Goal: Task Accomplishment & Management: Complete application form

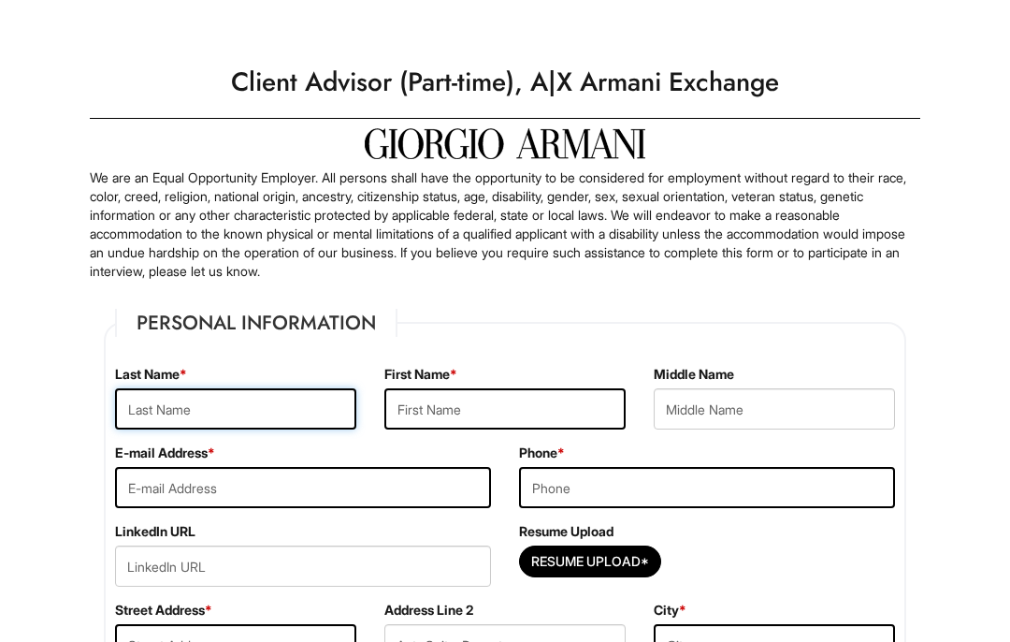
click at [264, 415] on input "text" at bounding box center [235, 408] width 241 height 41
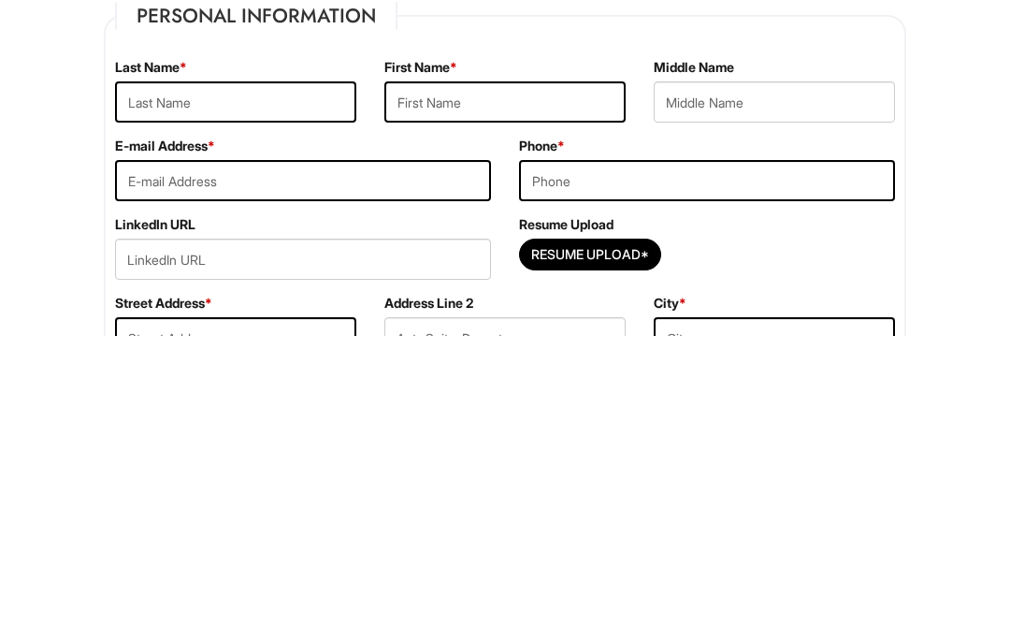
type input "[PERSON_NAME]"
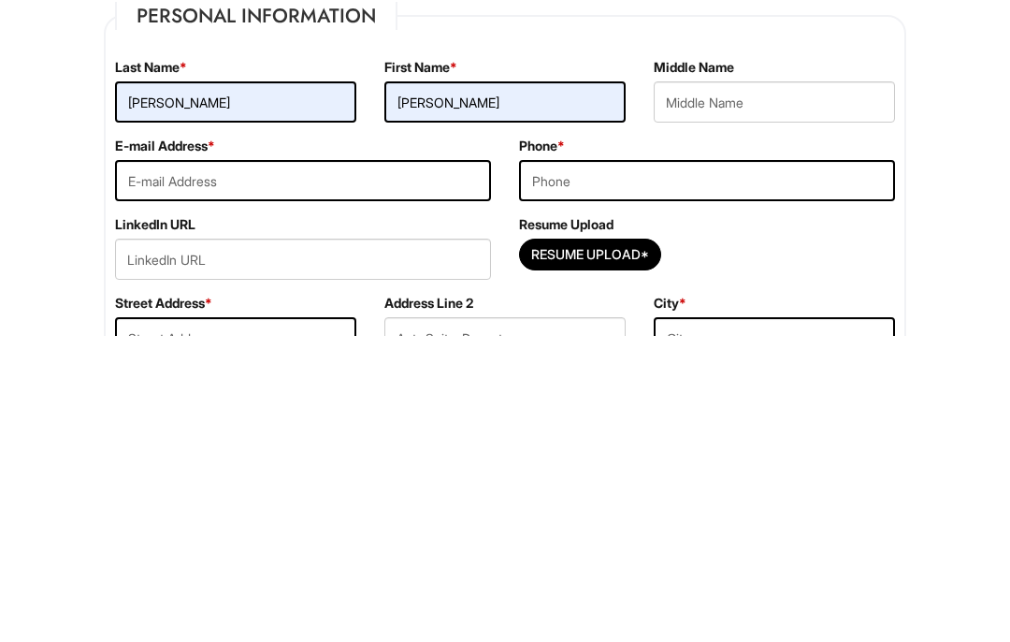
type input "C"
type input "[EMAIL_ADDRESS][DOMAIN_NAME]"
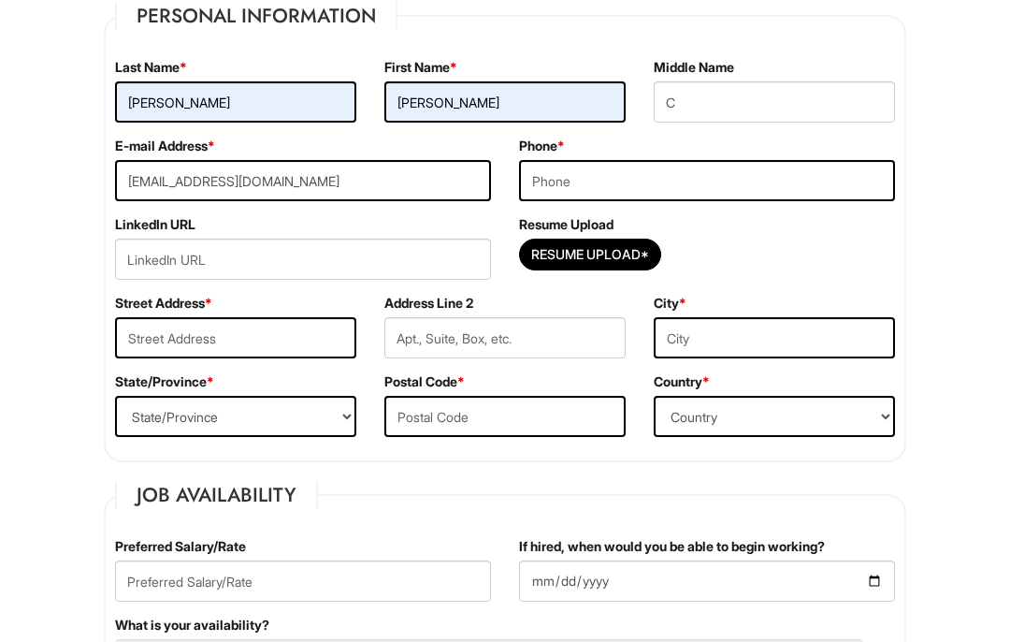
type input "9293770828"
type input "[STREET_ADDRESS]"
type input "[GEOGRAPHIC_DATA]"
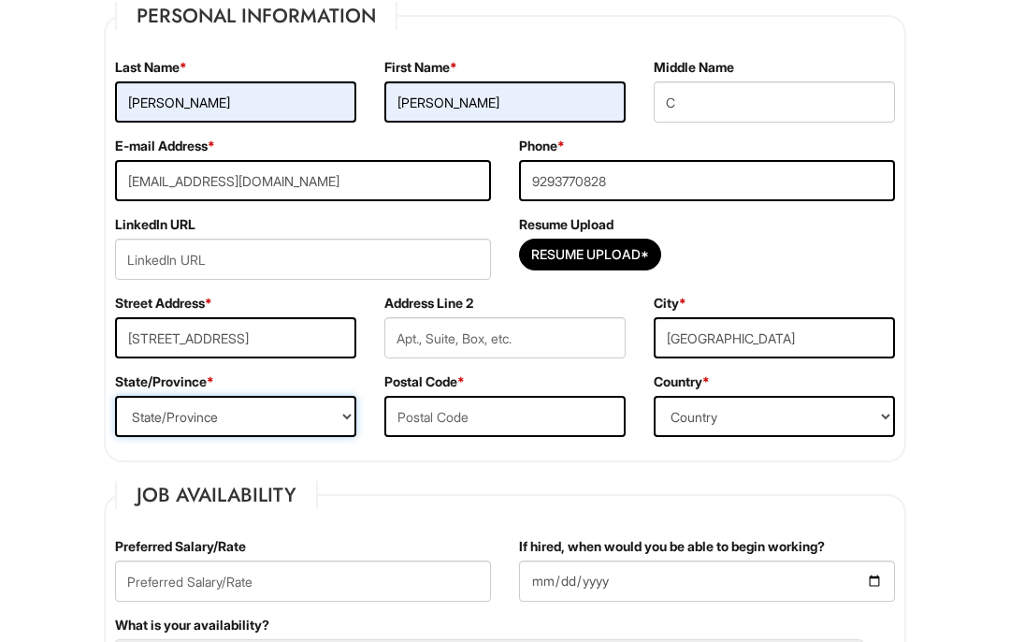
select select "NY"
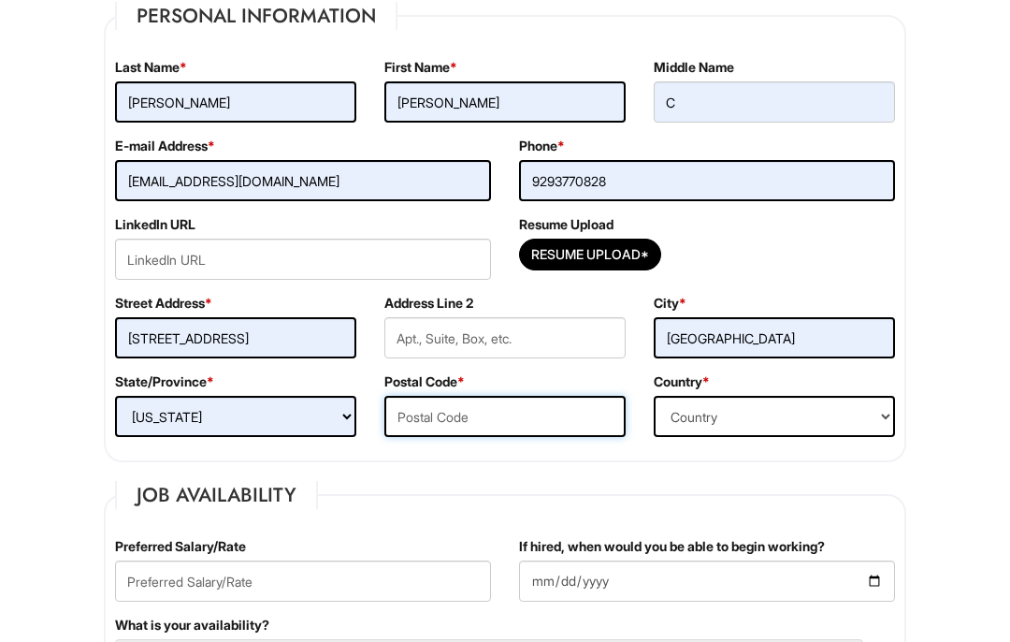
type input "11203"
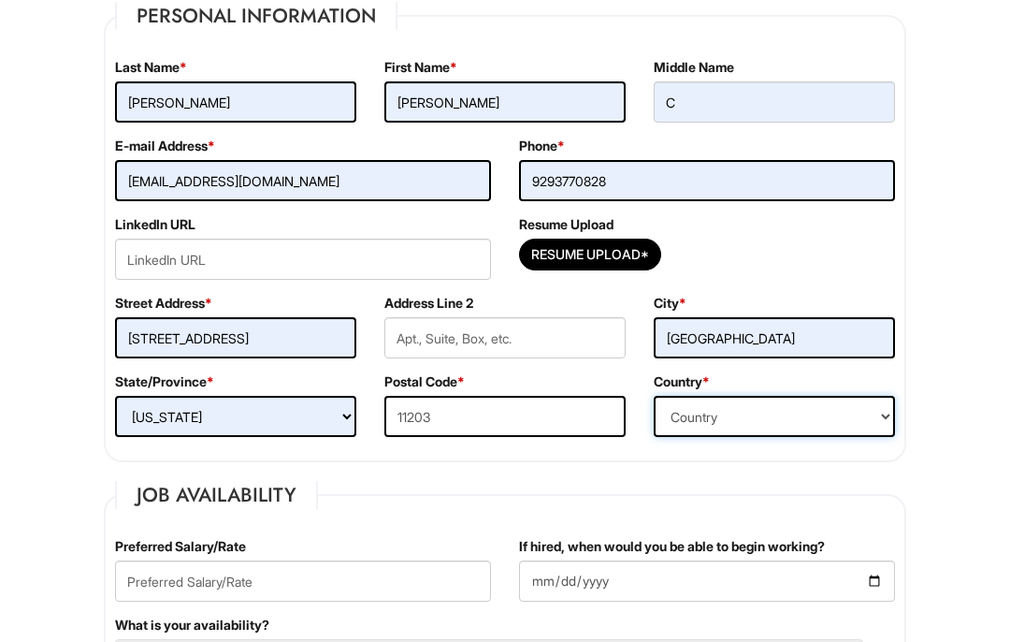
select select "[GEOGRAPHIC_DATA]"
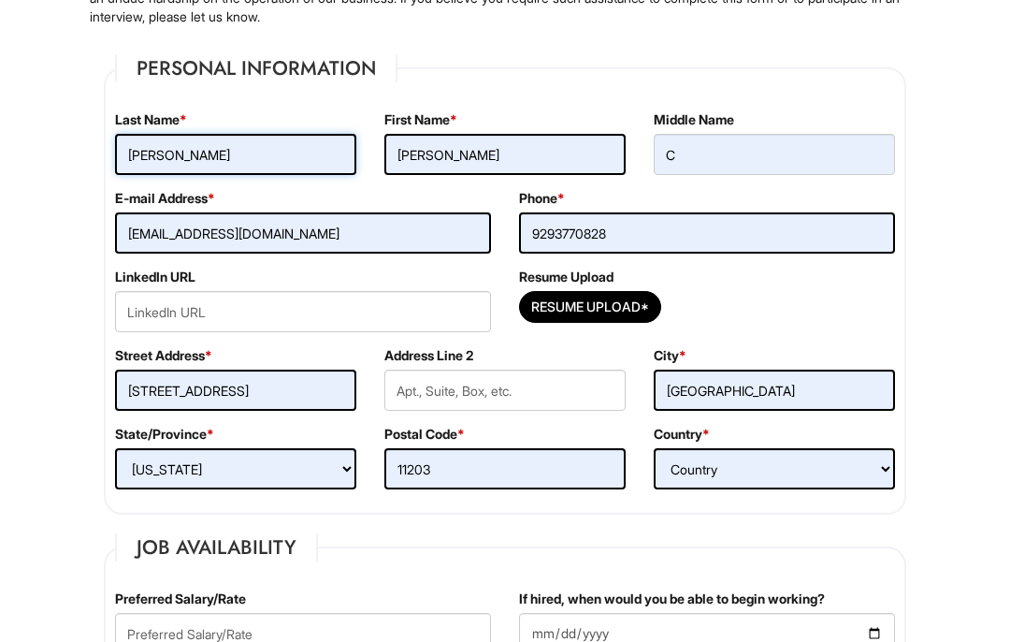
scroll to position [239, 0]
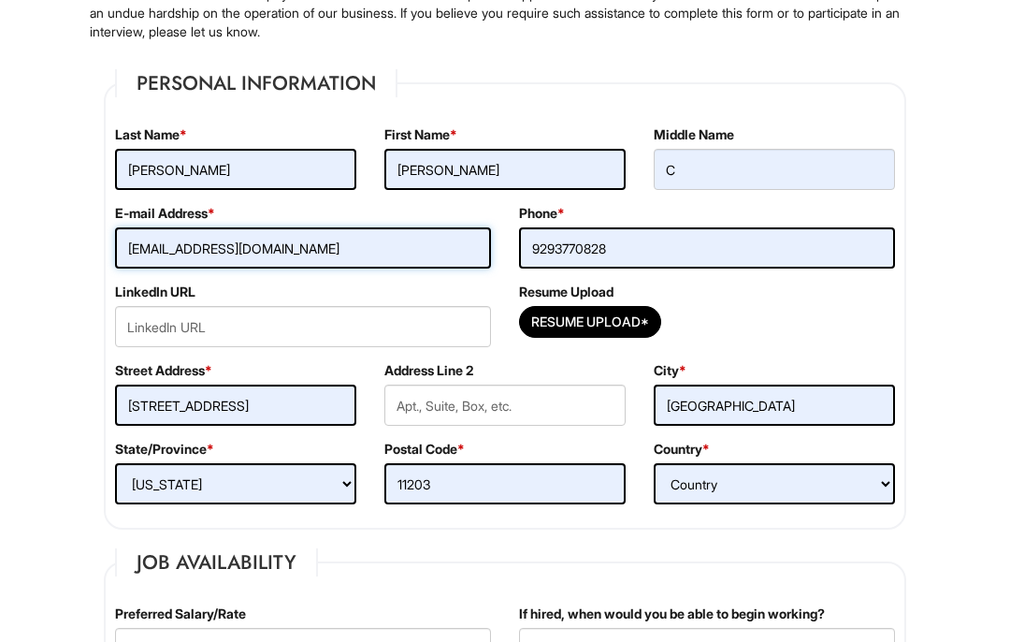
click at [425, 252] on input "[EMAIL_ADDRESS][DOMAIN_NAME]" at bounding box center [303, 248] width 376 height 41
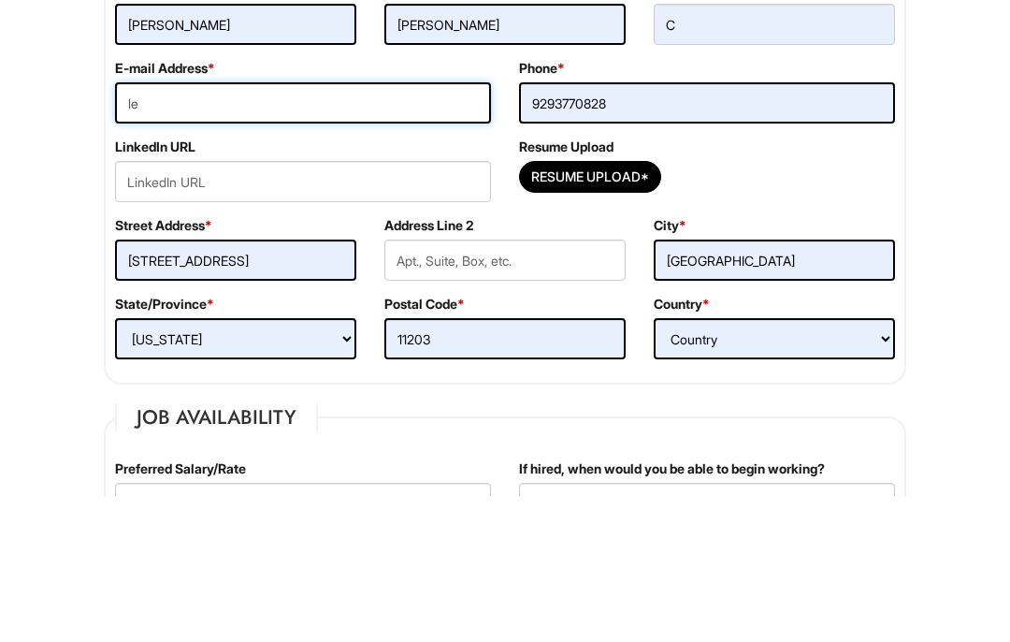
type input "l"
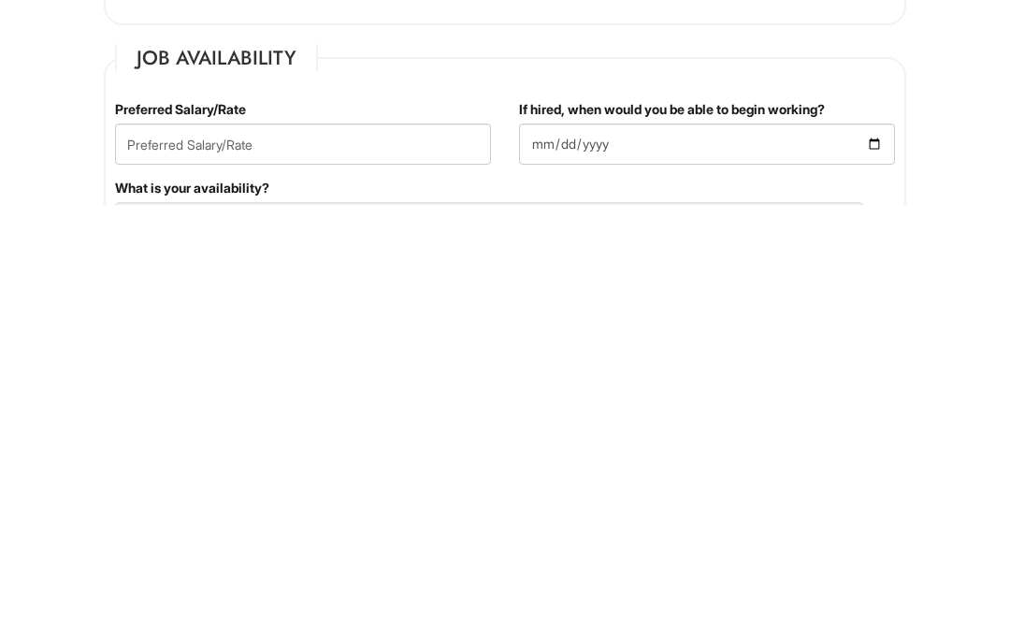
scroll to position [322, 0]
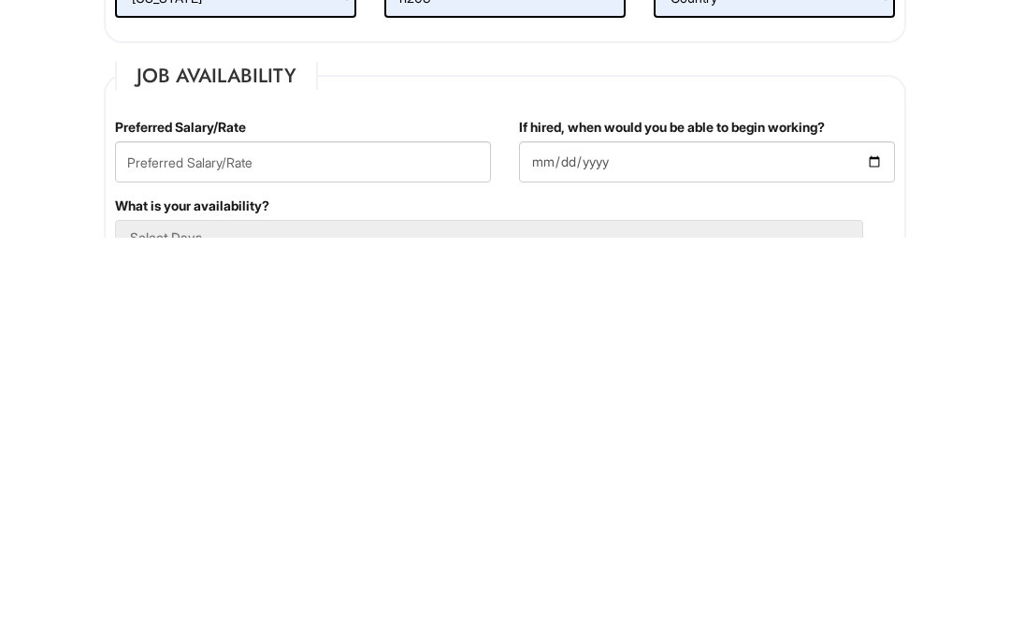
type input "[EMAIL_ADDRESS]"
click at [415, 545] on input "text" at bounding box center [303, 565] width 376 height 41
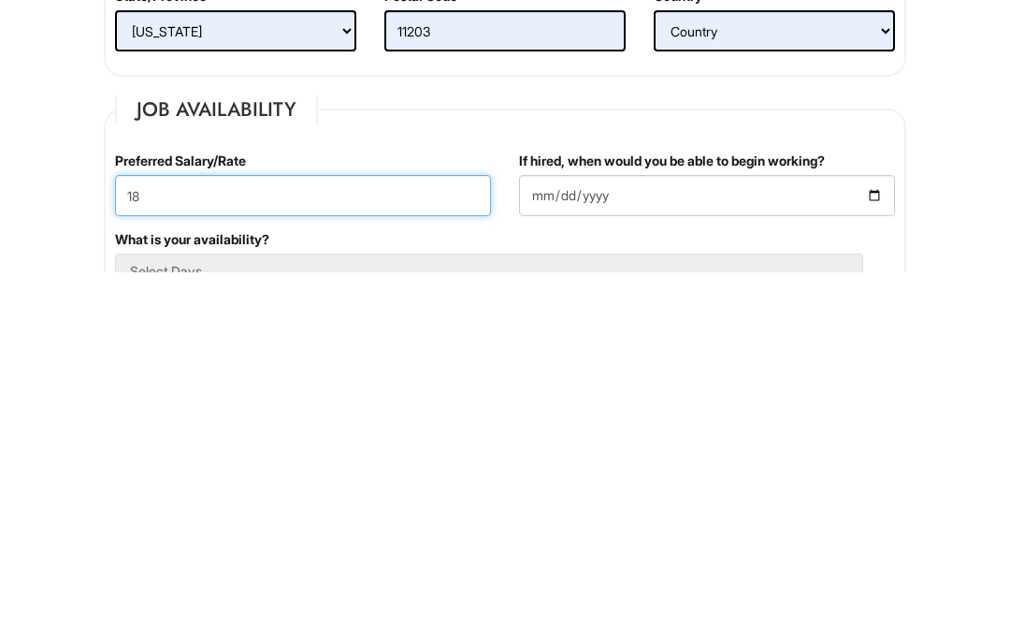
type input "18"
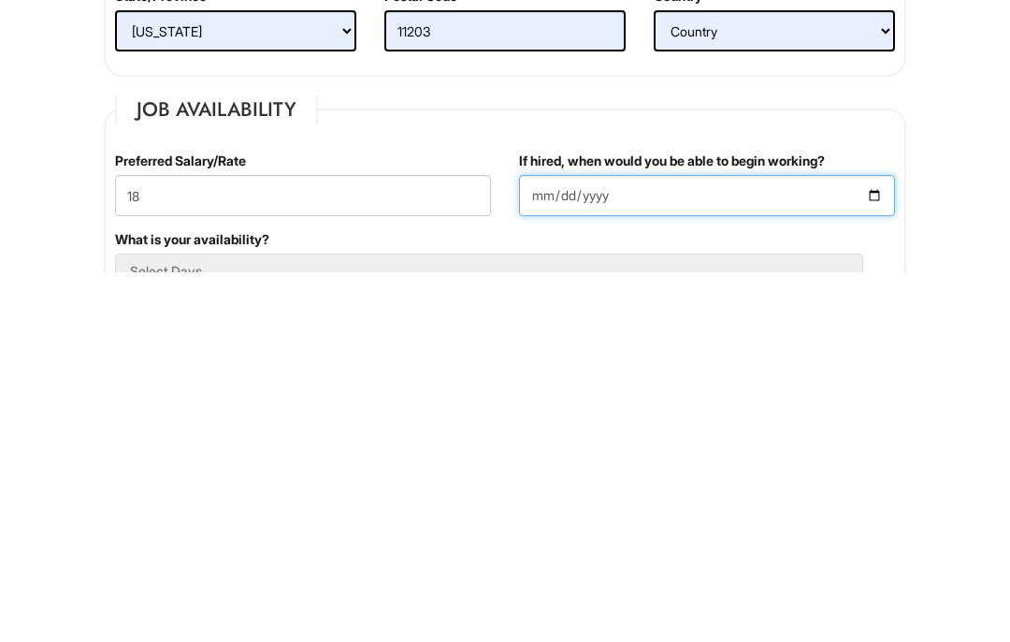
click at [623, 545] on input "If hired, when would you be able to begin working?" at bounding box center [707, 565] width 376 height 41
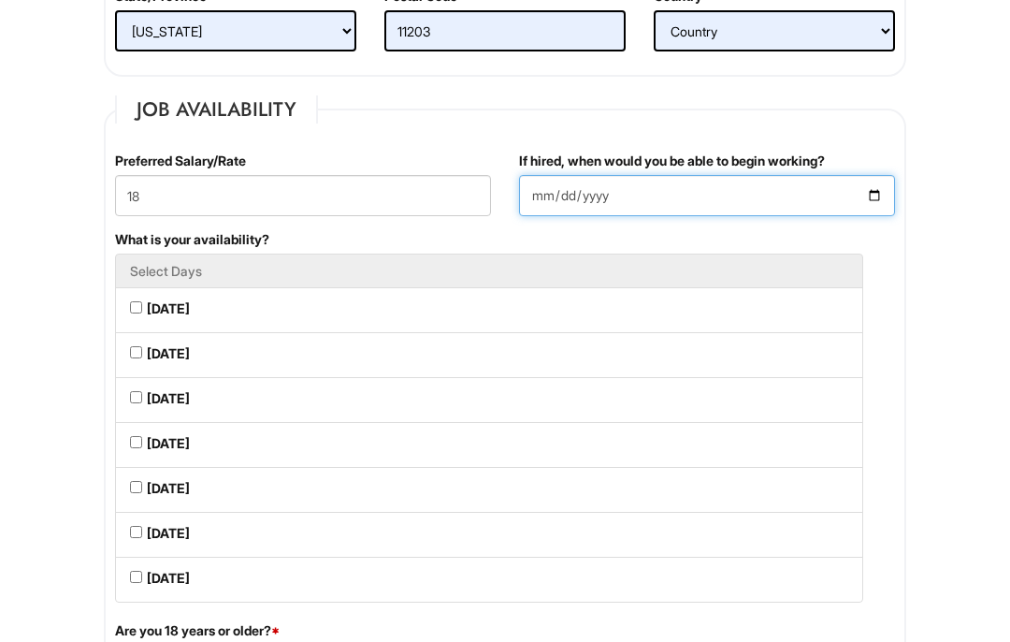
type input "[DATE]"
click at [141, 307] on Available_Monday "[DATE]" at bounding box center [136, 307] width 12 height 12
checkbox Available_Monday "true"
click at [143, 392] on li "[DATE]" at bounding box center [489, 400] width 748 height 46
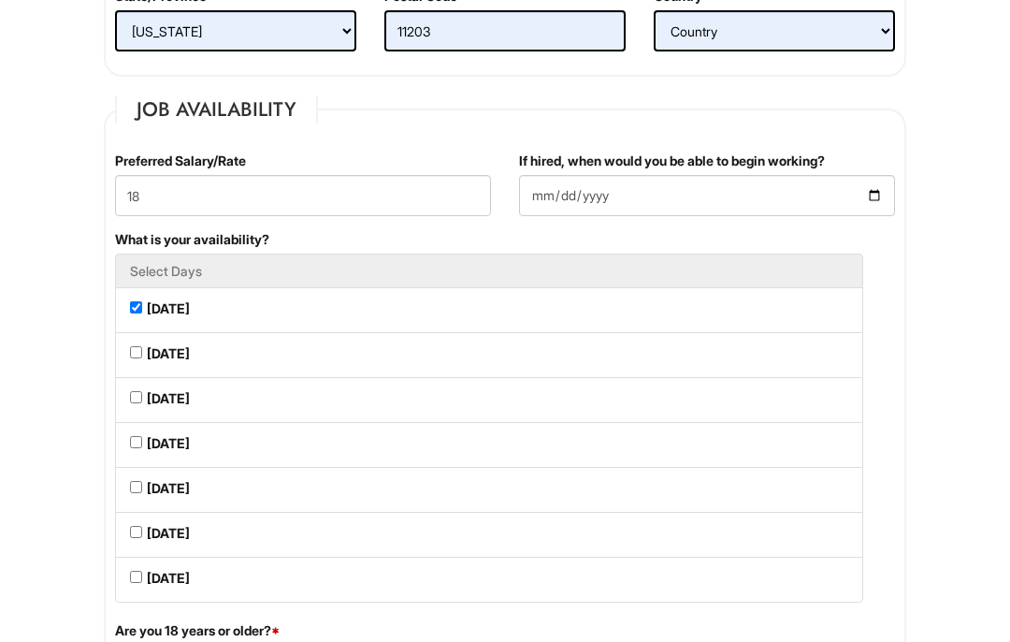
click at [140, 356] on Available_Tuesday "[DATE]" at bounding box center [136, 352] width 12 height 12
checkbox Available_Tuesday "true"
click at [129, 363] on li "[DATE]" at bounding box center [489, 355] width 748 height 46
click at [138, 401] on Available_Wednesday "[DATE]" at bounding box center [136, 397] width 12 height 12
checkbox Available_Wednesday "true"
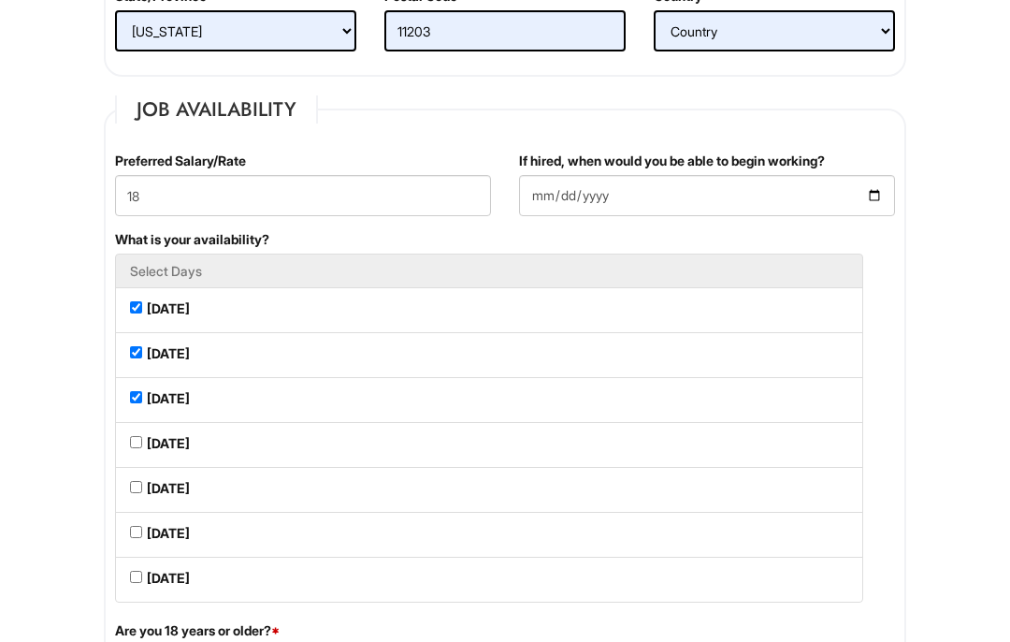
click at [146, 335] on li "[DATE]" at bounding box center [489, 355] width 748 height 46
click at [135, 344] on li "[DATE]" at bounding box center [489, 355] width 748 height 46
click at [140, 351] on Available_Tuesday "[DATE]" at bounding box center [136, 352] width 12 height 12
checkbox Available_Tuesday "false"
click at [146, 486] on li "[DATE]" at bounding box center [489, 490] width 748 height 46
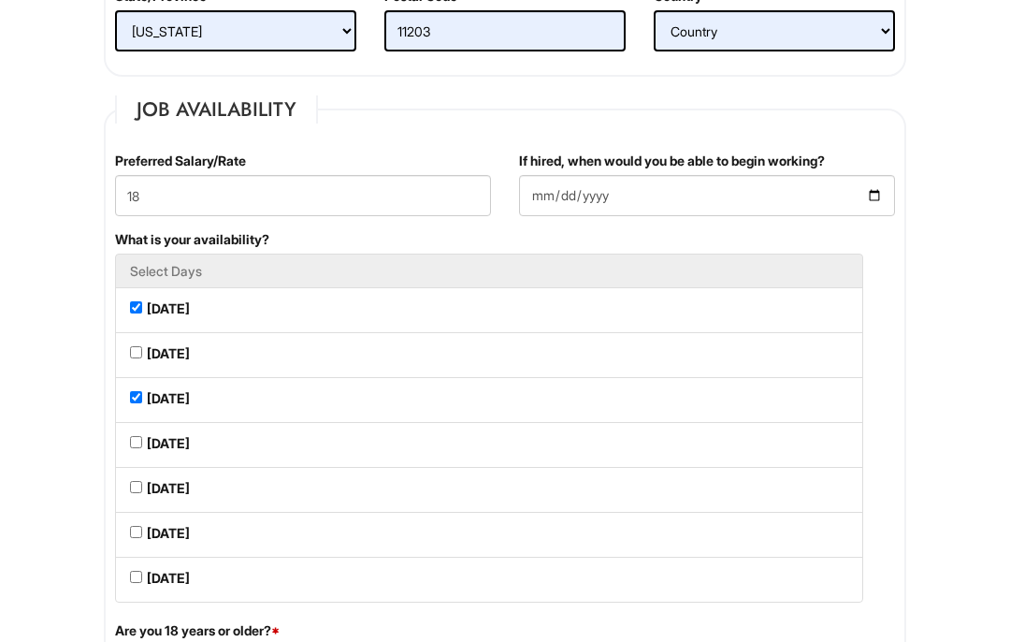
click at [139, 493] on Available_Friday "[DATE]" at bounding box center [136, 487] width 12 height 12
click at [142, 492] on Available_Friday "[DATE]" at bounding box center [136, 487] width 12 height 12
checkbox Available_Friday "false"
click at [151, 540] on label "[DATE]" at bounding box center [168, 533] width 43 height 19
click at [142, 538] on Available_Saturday "[DATE]" at bounding box center [136, 532] width 12 height 12
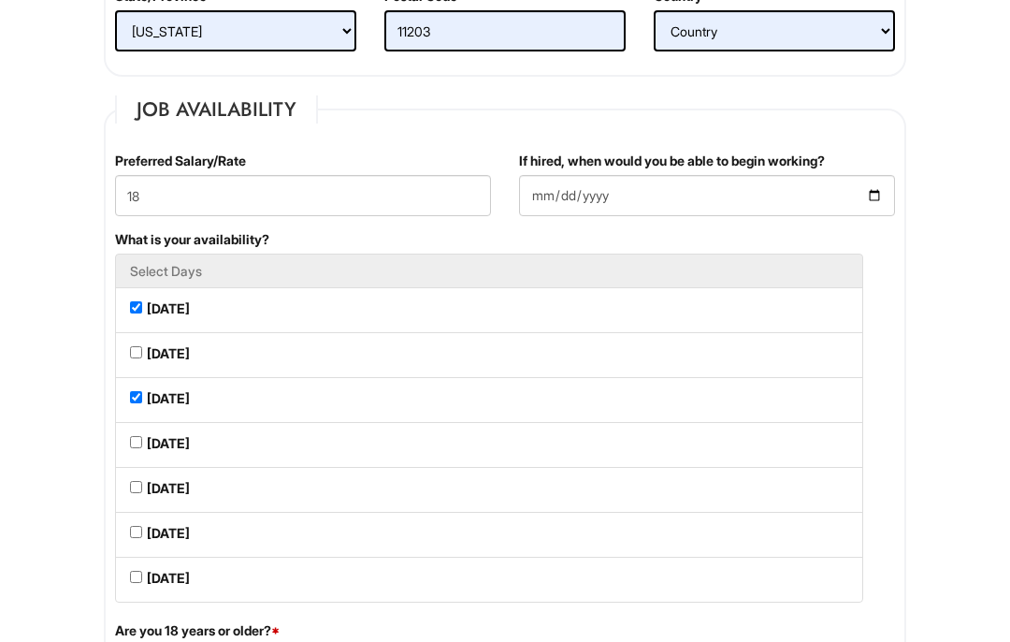
checkbox Available_Saturday "true"
click at [152, 588] on label "[DATE]" at bounding box center [168, 578] width 43 height 19
click at [142, 583] on Available_Sunday "[DATE]" at bounding box center [136, 577] width 12 height 12
checkbox Available_Sunday "true"
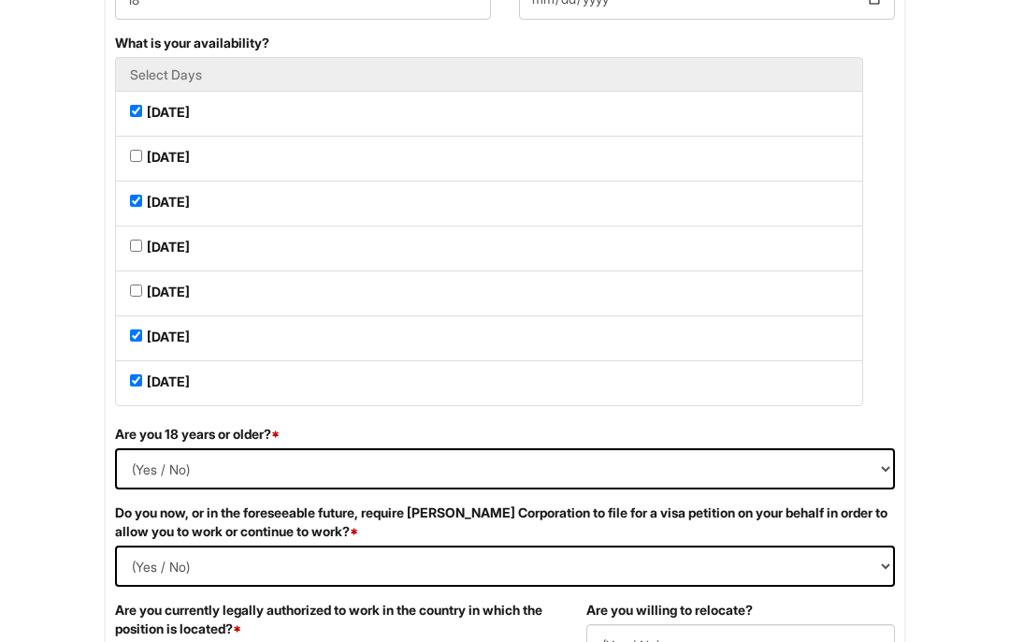
click at [302, 477] on select "(Yes / No) Yes No" at bounding box center [505, 469] width 780 height 41
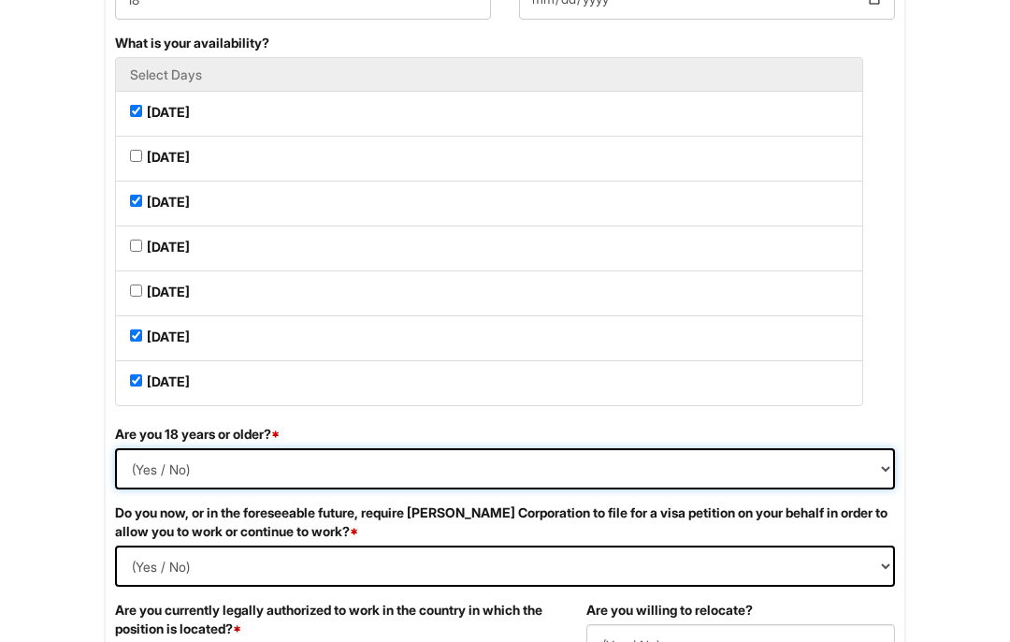
scroll to position [889, 0]
select select "Yes"
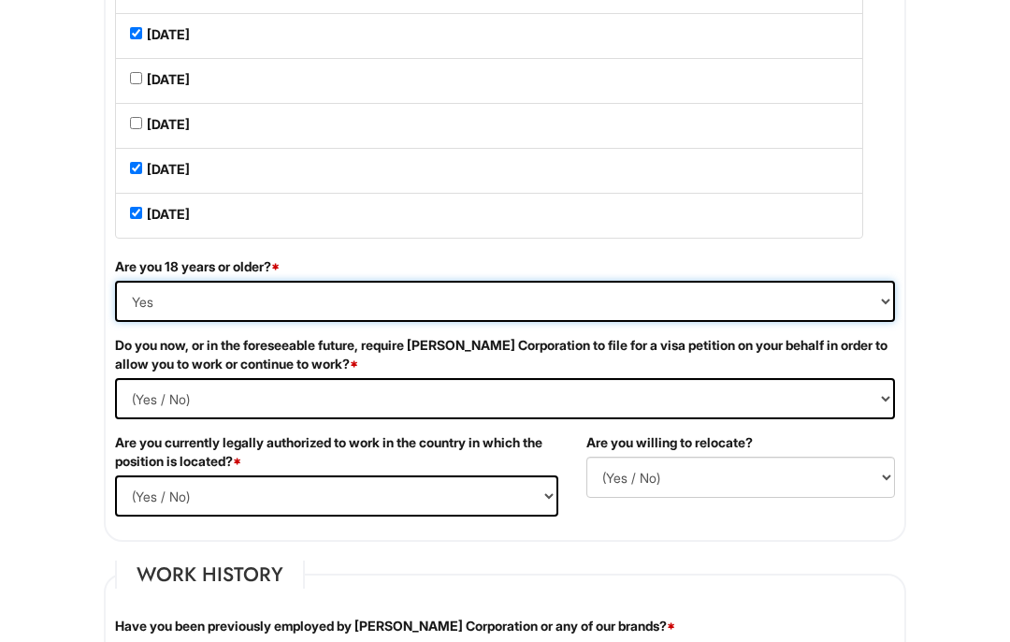
scroll to position [1030, 0]
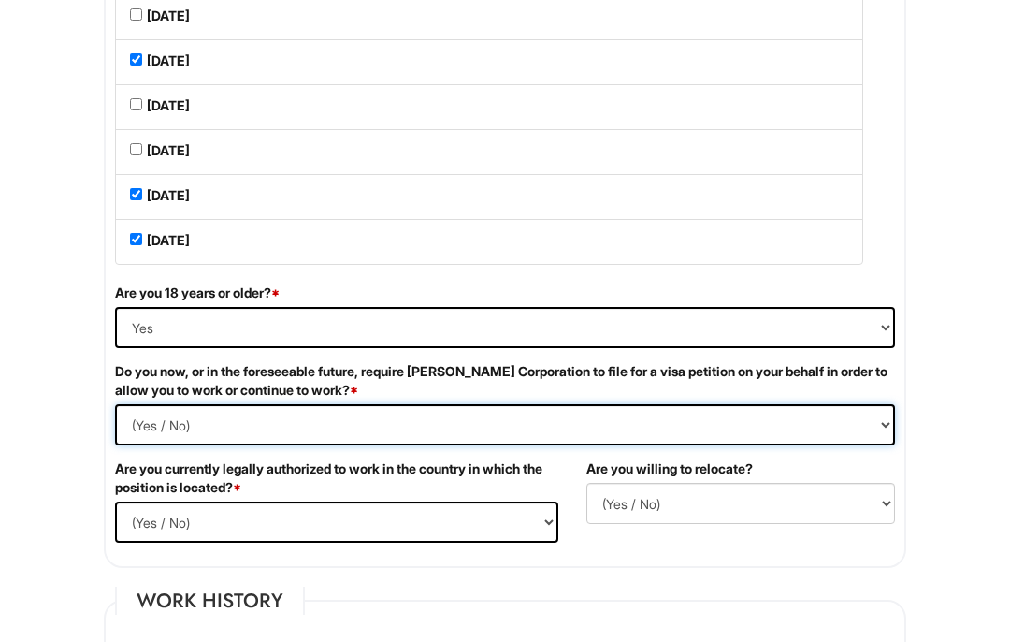
click at [359, 427] on Required "(Yes / No) Yes No" at bounding box center [505, 424] width 780 height 41
select Required "No"
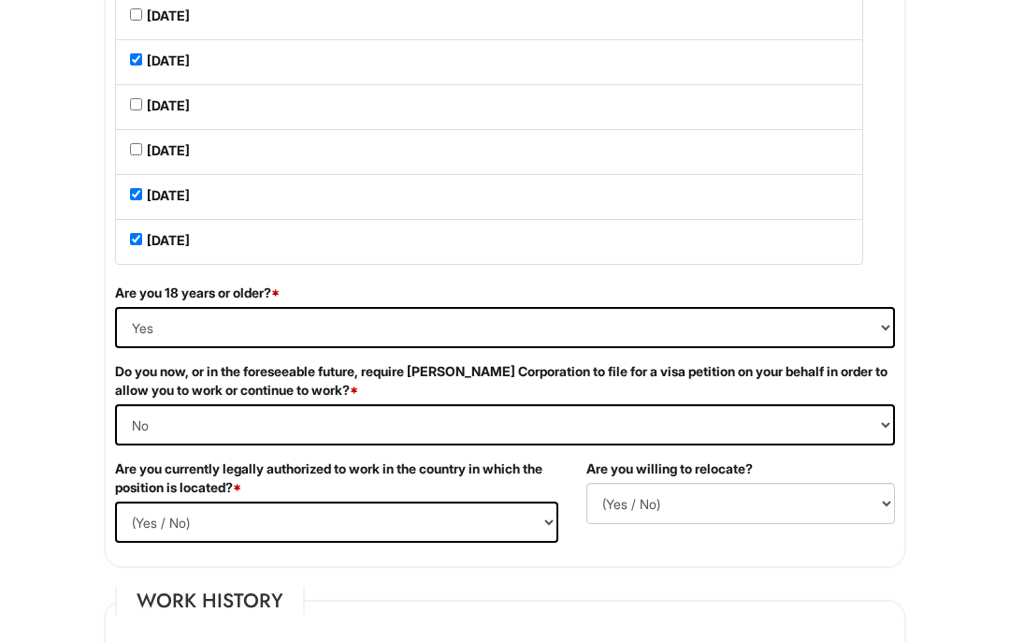
click at [323, 537] on select "(Yes / No) Yes No" at bounding box center [336, 521] width 443 height 41
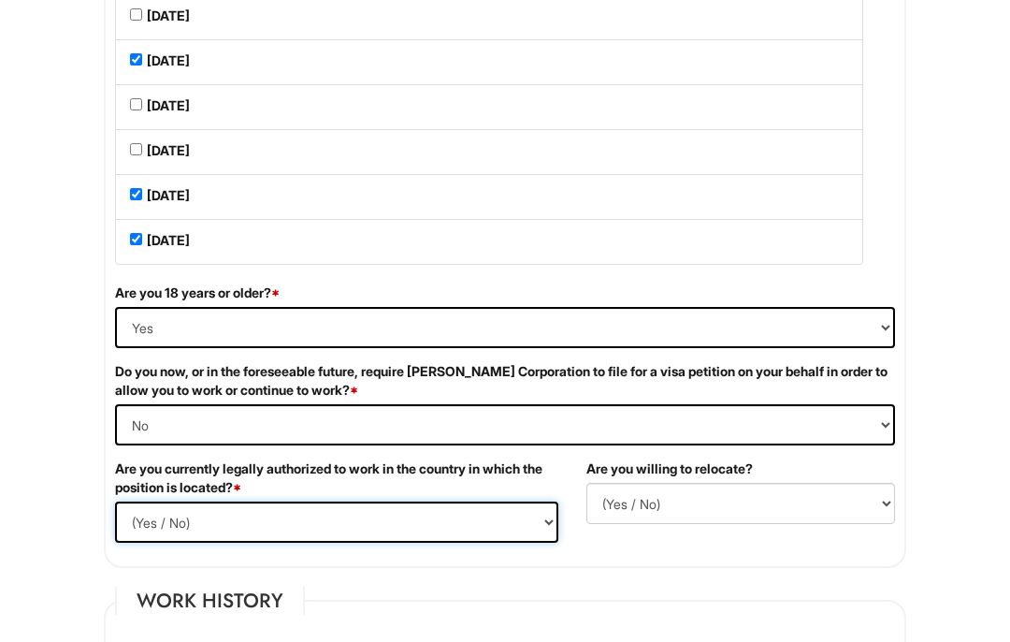
select select "Yes"
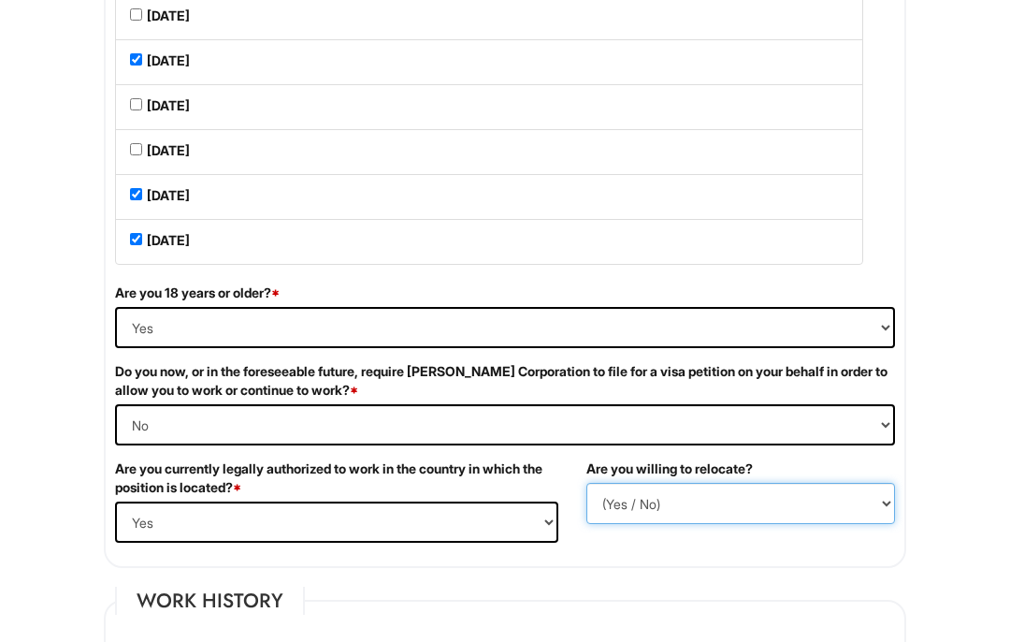
click at [661, 506] on select "(Yes / No) No Yes" at bounding box center [741, 503] width 309 height 41
click at [724, 506] on select "(Yes / No) No Yes" at bounding box center [741, 503] width 309 height 41
select select "Y"
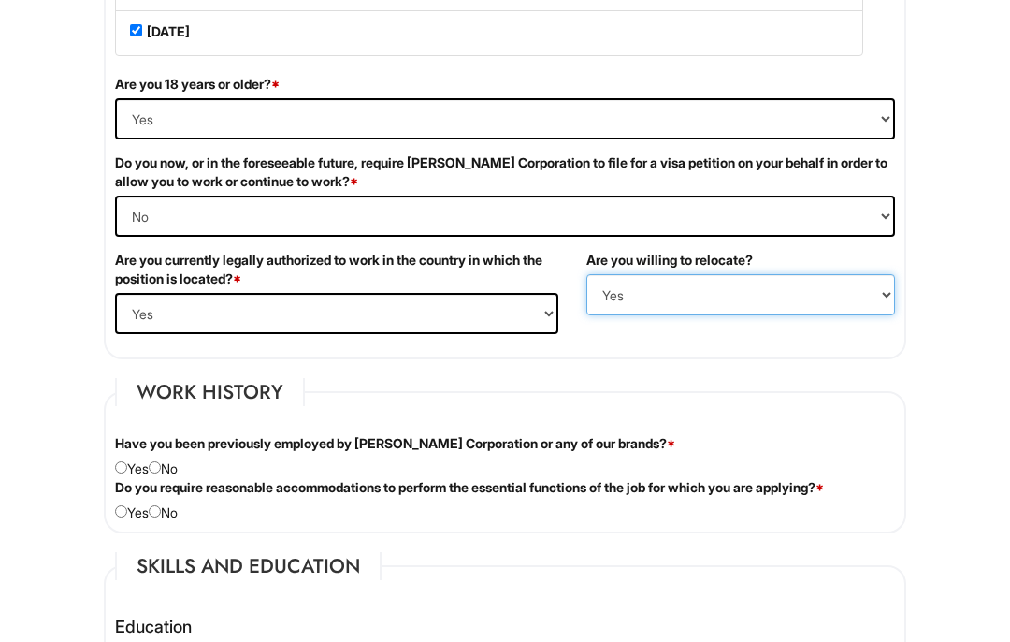
scroll to position [1239, 0]
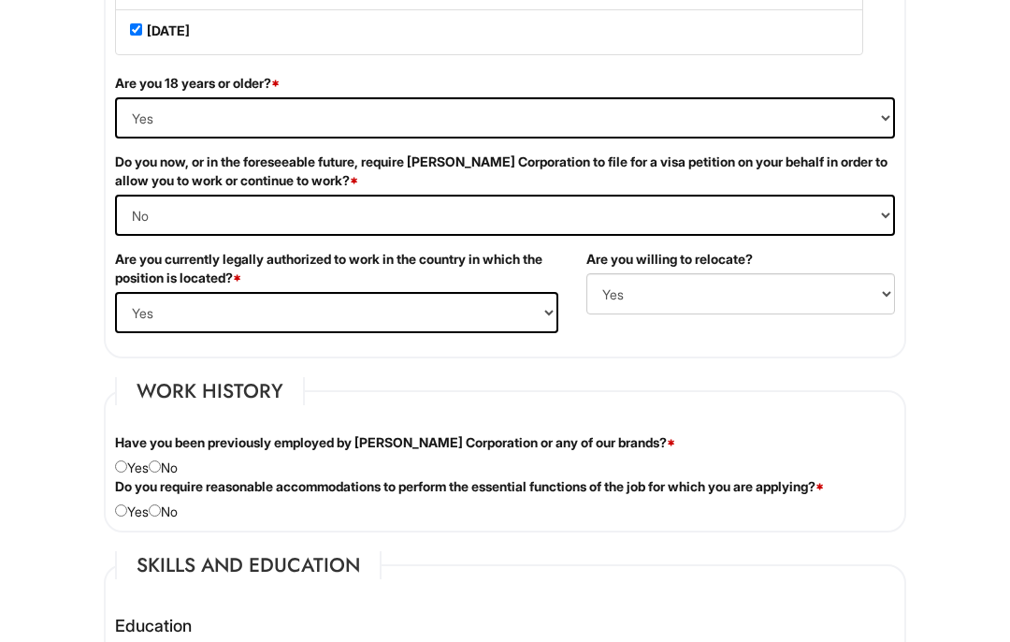
click at [161, 471] on input "radio" at bounding box center [155, 467] width 12 height 12
radio input "true"
click at [140, 517] on div "Do you require reasonable accommodations to perform the essential functions of …" at bounding box center [505, 499] width 808 height 44
click at [127, 516] on input "radio" at bounding box center [121, 510] width 12 height 12
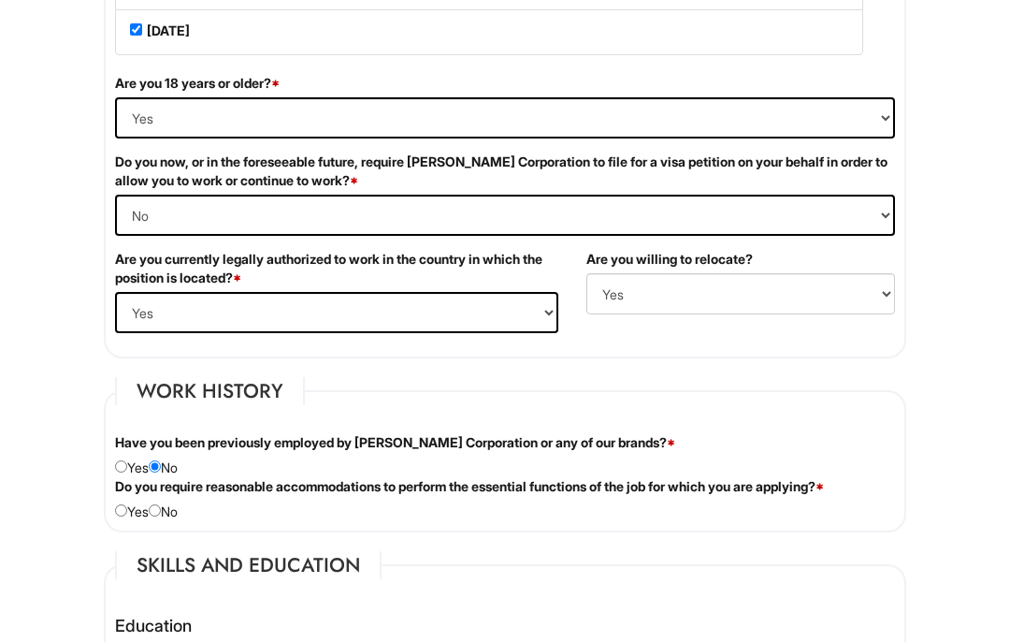
radio input "true"
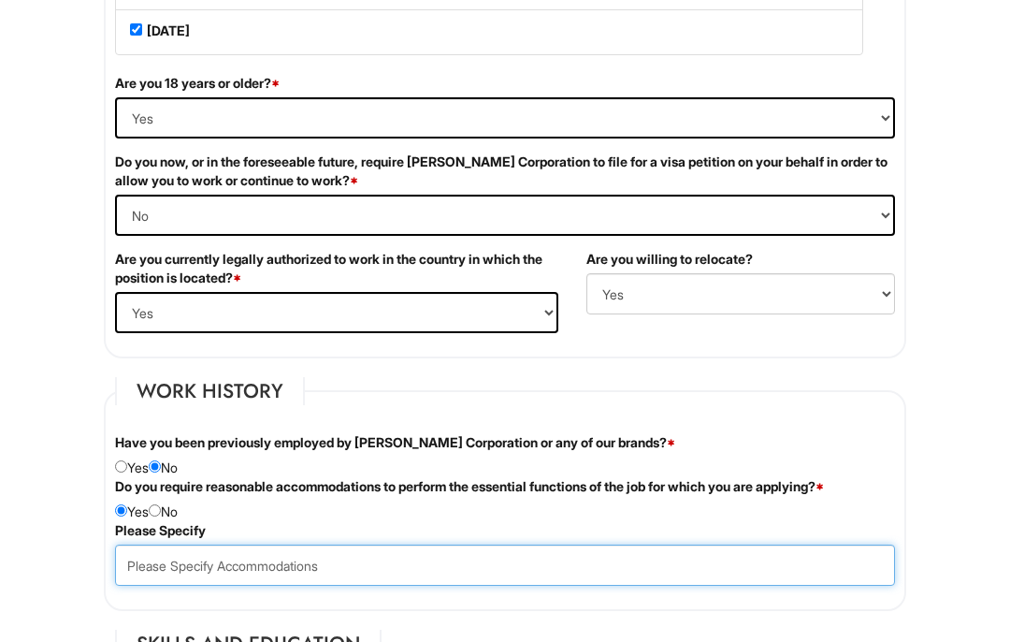
click at [280, 573] on input "text" at bounding box center [505, 564] width 780 height 41
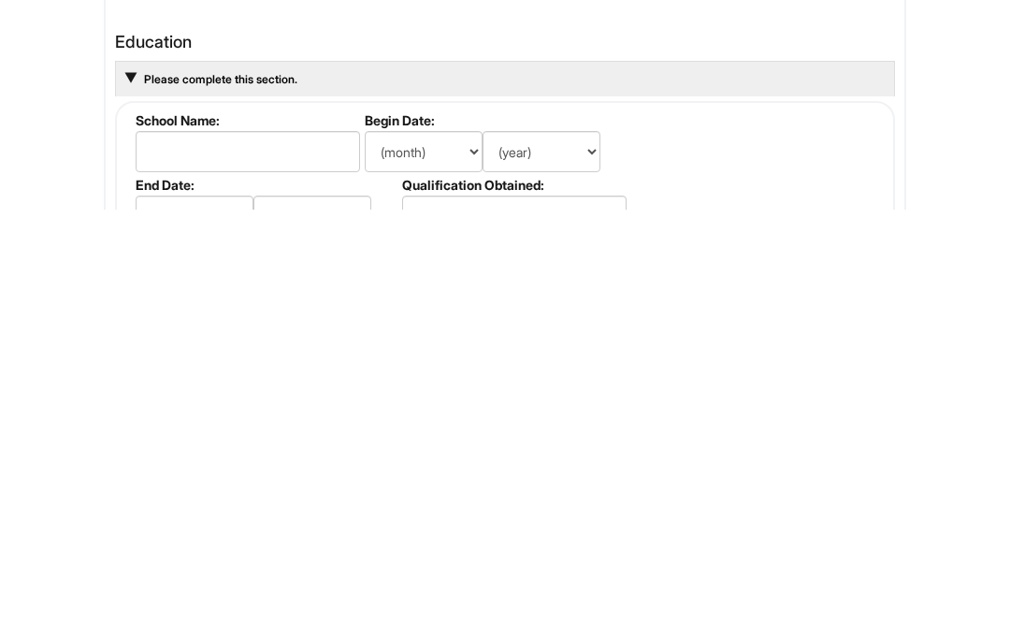
type input "Just need access to a restroom ."
click at [560, 563] on select "(year) 2029 2028 2027 2026 2025 2024 2023 2022 2021 2020 2019 2018 2017 2016 20…" at bounding box center [542, 583] width 118 height 41
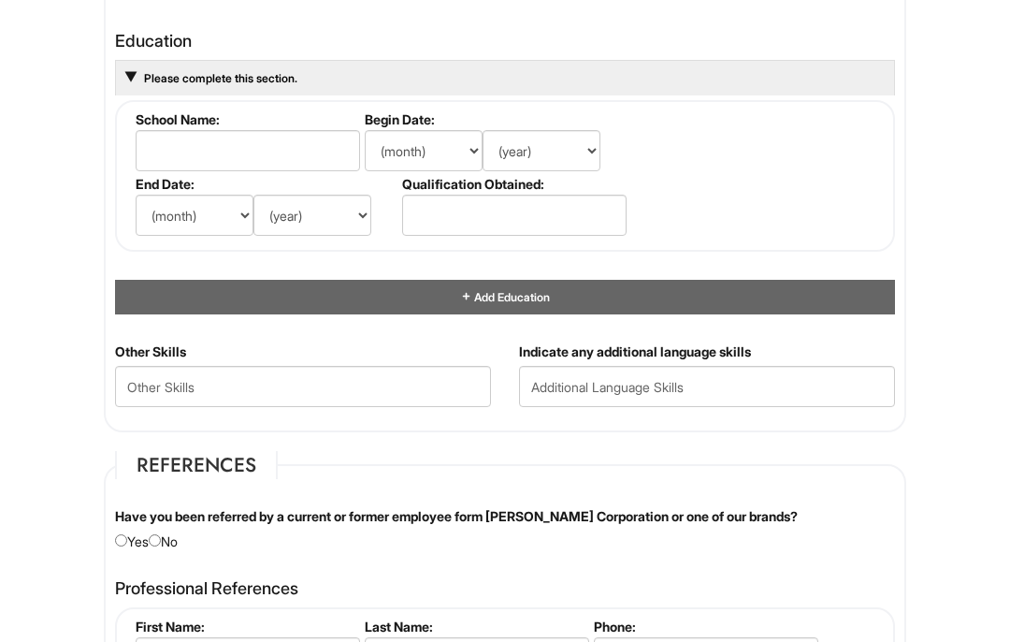
click at [455, 356] on div "Other Skills" at bounding box center [303, 381] width 404 height 79
click at [312, 156] on input "text" at bounding box center [248, 150] width 225 height 41
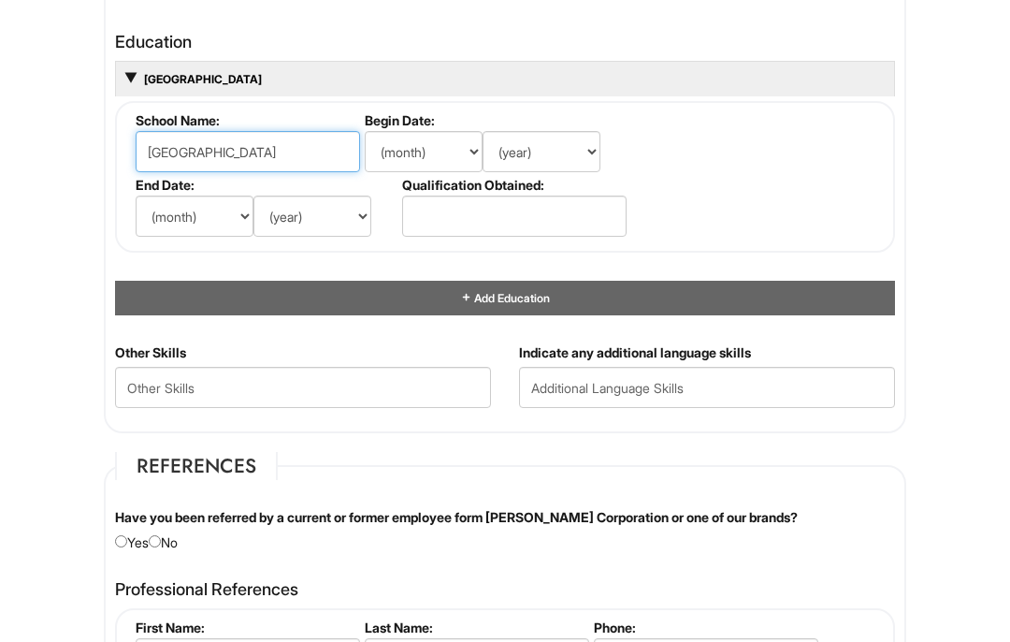
type input "[GEOGRAPHIC_DATA]"
click at [456, 163] on select "(month) Jan Feb Mar Apr May Jun [DATE] Aug Sep Oct Nov Dec" at bounding box center [424, 151] width 118 height 41
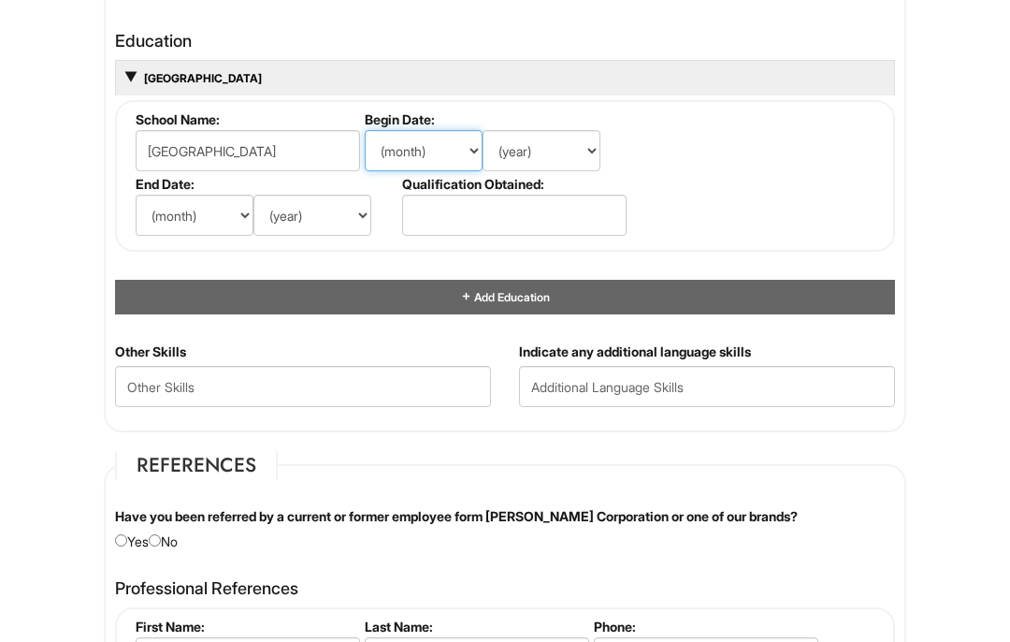
select select "9"
click at [563, 153] on select "(year) 2029 2028 2027 2026 2025 2024 2023 2022 2021 2020 2019 2018 2017 2016 20…" at bounding box center [542, 150] width 118 height 41
select select "2012"
click at [207, 212] on select "(month) Jan Feb Mar Apr May Jun [DATE] Aug Sep Oct Nov Dec" at bounding box center [195, 215] width 118 height 41
select select "6"
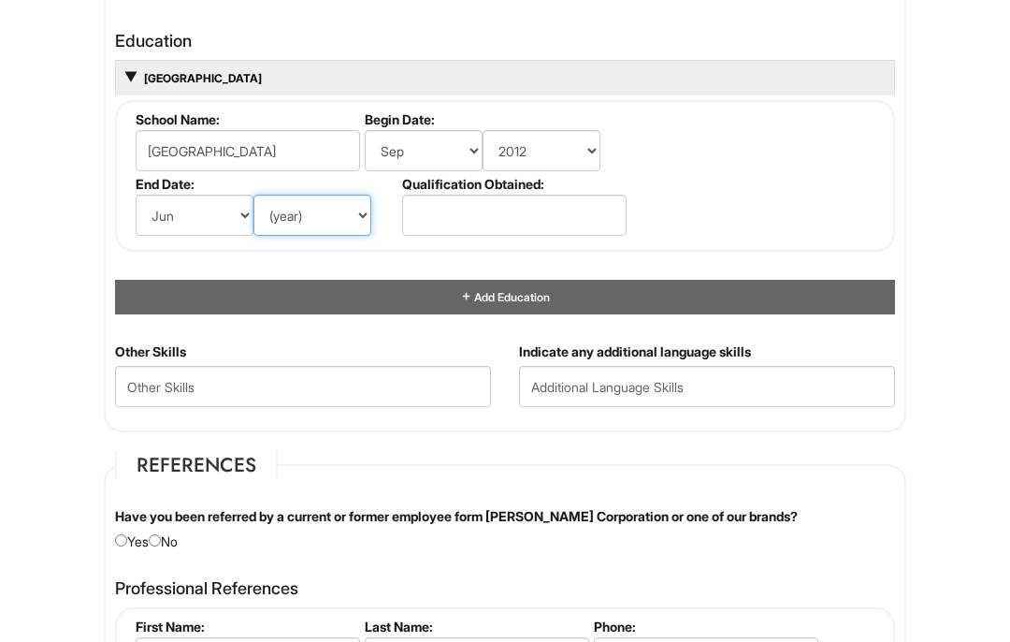
click at [326, 222] on select "(year) 2029 2028 2027 2026 2025 2024 2023 2022 2021 2020 2019 2018 2017 2016 20…" at bounding box center [313, 215] width 118 height 41
select select "2016"
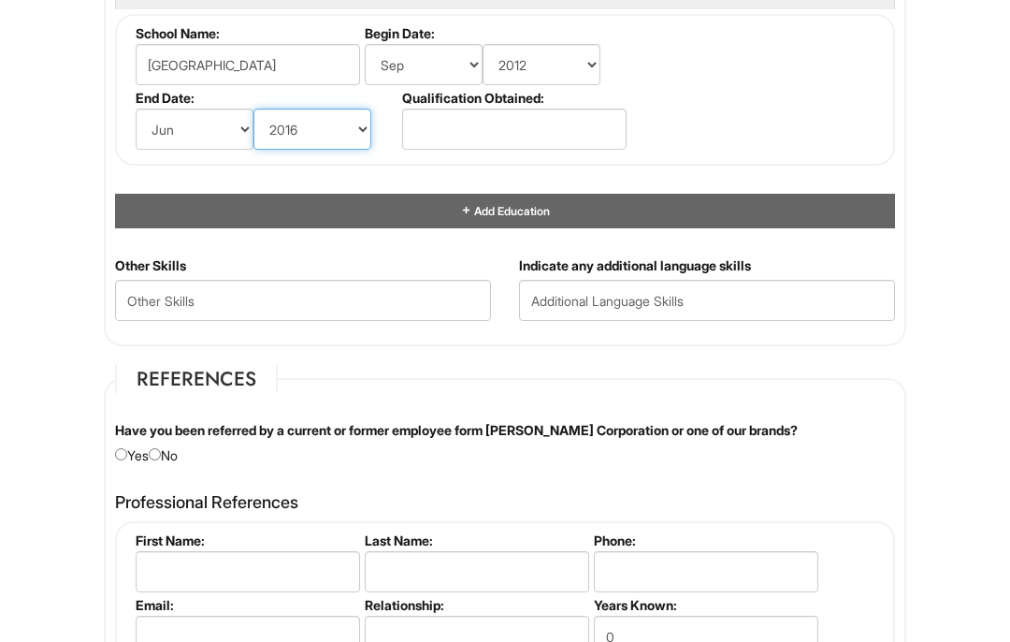
scroll to position [1998, 0]
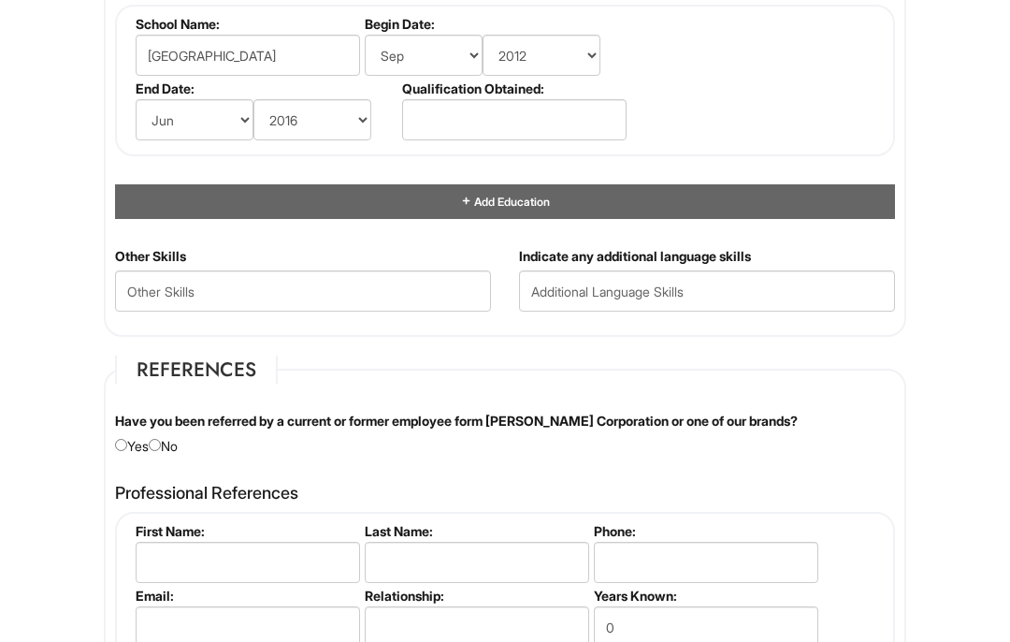
click at [511, 207] on span "Add Education" at bounding box center [511, 202] width 78 height 14
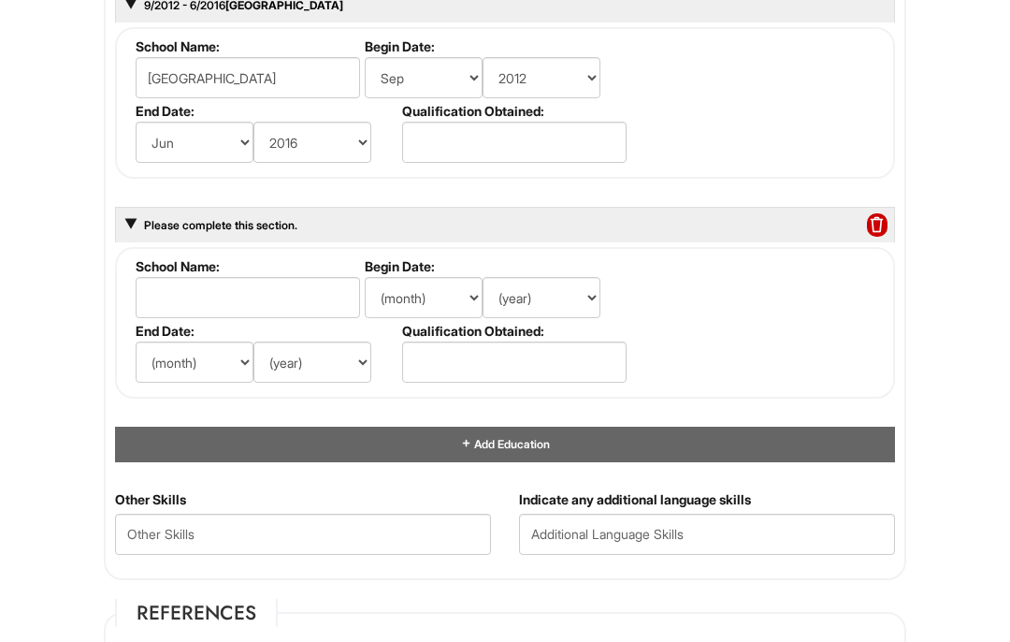
scroll to position [1953, 0]
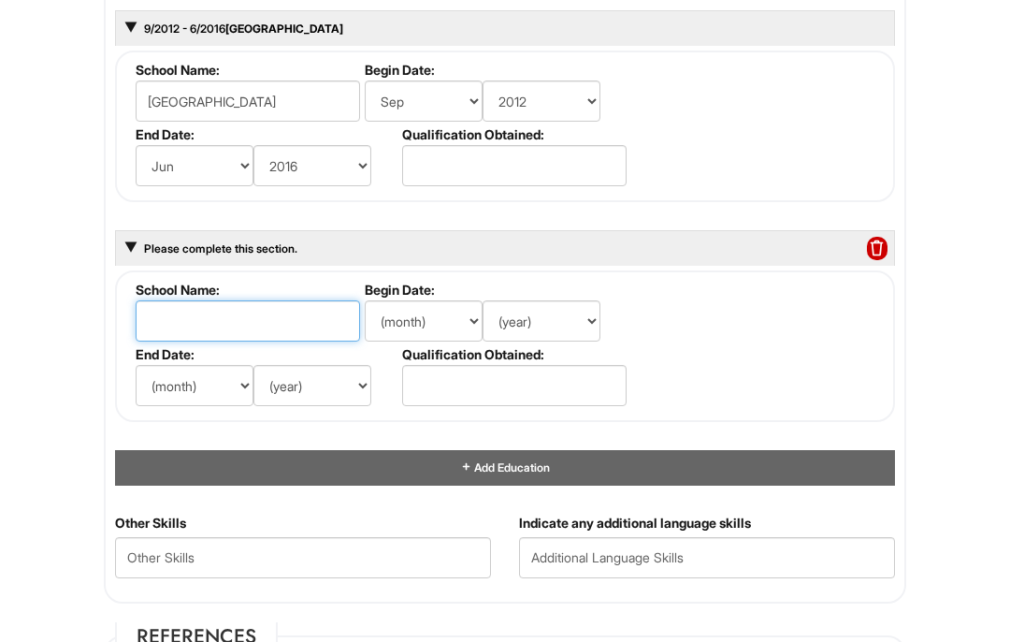
click at [252, 341] on input "text" at bounding box center [248, 320] width 225 height 41
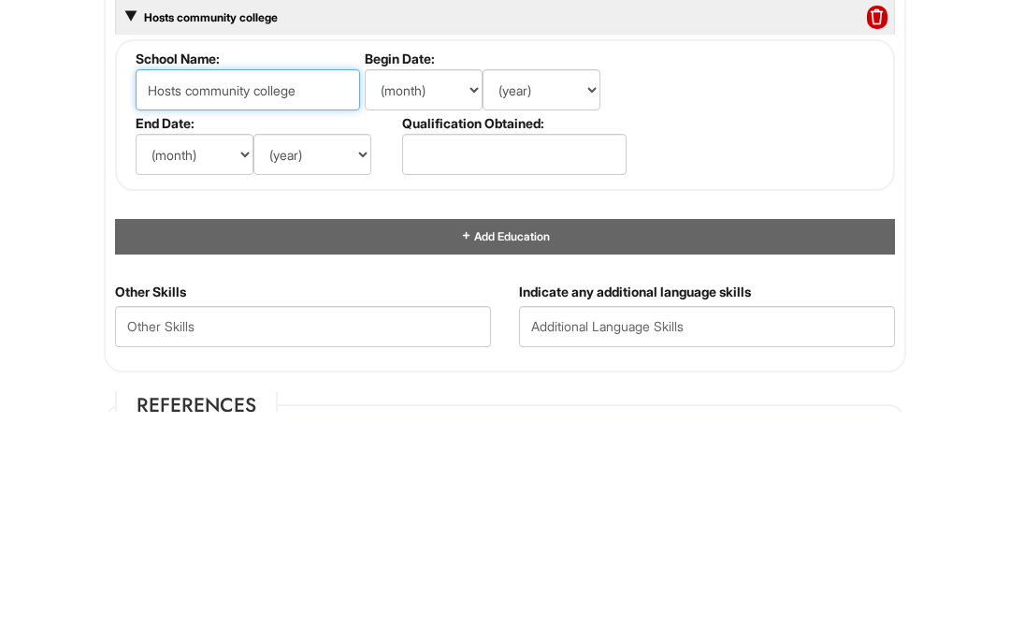
scroll to position [2183, 0]
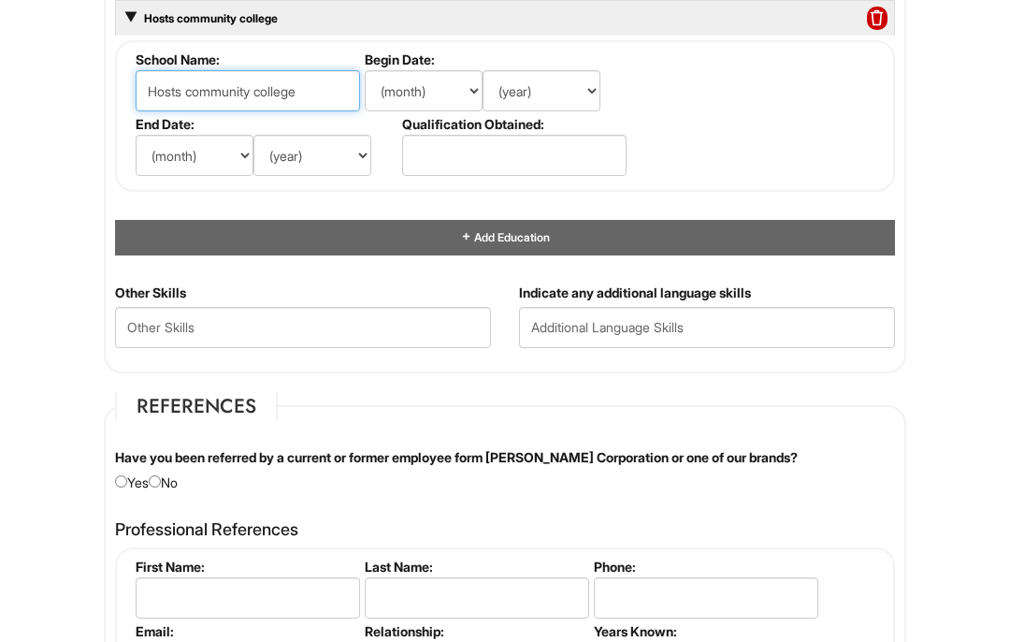
type input "Hosts community college"
click at [447, 95] on select "(month) Jan Feb Mar Apr May Jun [DATE] Aug Sep Oct Nov Dec" at bounding box center [424, 90] width 118 height 41
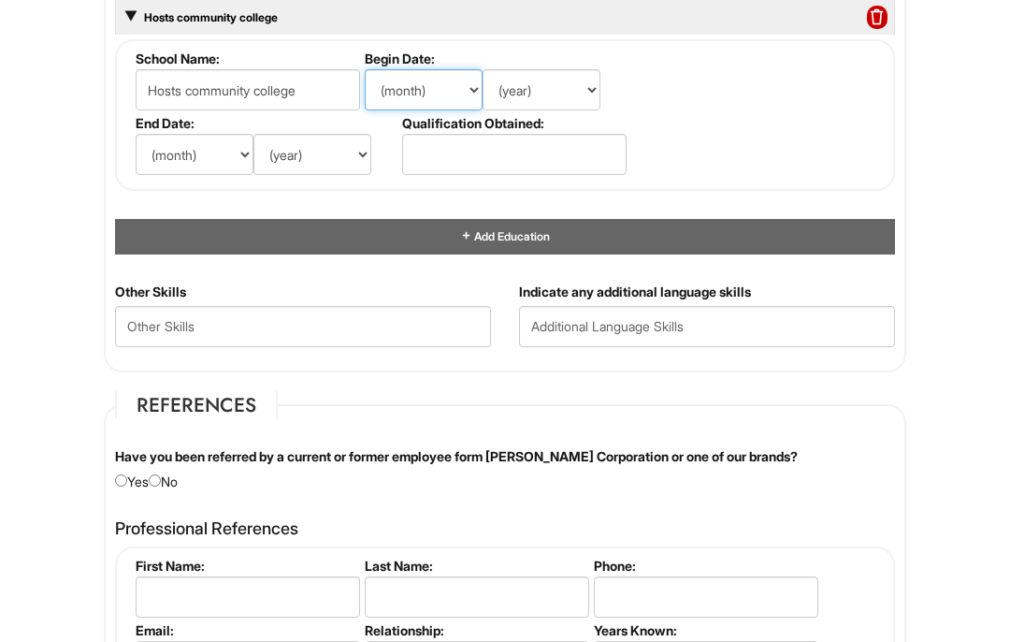
select select "8"
click at [537, 97] on select "(year) 2029 2028 2027 2026 2025 2024 2023 2022 2021 2020 2019 2018 2017 2016 20…" at bounding box center [542, 89] width 118 height 41
click at [565, 102] on select "(year) 2029 2028 2027 2026 2025 2024 2023 2022 2021 2020 2019 2018 2017 2016 20…" at bounding box center [542, 89] width 118 height 41
select select "2018"
click at [203, 160] on select "(month) Jan Feb Mar Apr May Jun [DATE] Aug Sep Oct Nov Dec" at bounding box center [195, 154] width 118 height 41
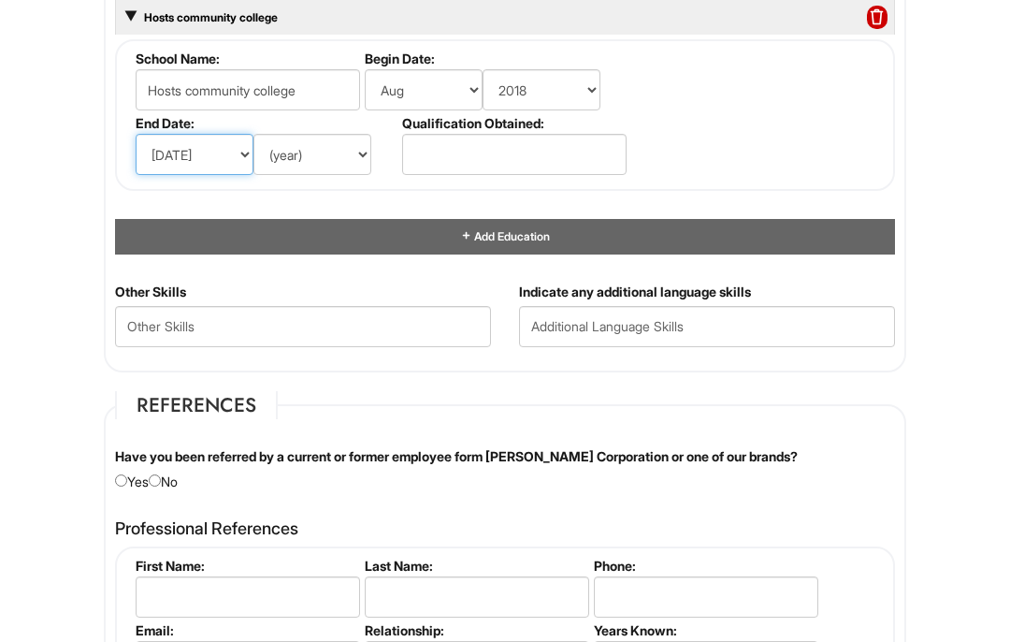
click at [194, 175] on select "(month) Jan Feb Mar Apr May Jun [DATE] Aug Sep Oct Nov Dec" at bounding box center [195, 154] width 118 height 41
select select "5"
click at [327, 156] on select "(year) 2029 2028 2027 2026 2025 2024 2023 2022 2021 2020 2019 2018 2017 2016 20…" at bounding box center [313, 154] width 118 height 41
click at [370, 157] on select "(year) 2029 2028 2027 2026 2025 2024 2023 2022 2021 2020 2019 2018 2017 2016 20…" at bounding box center [313, 154] width 118 height 41
select select "2020"
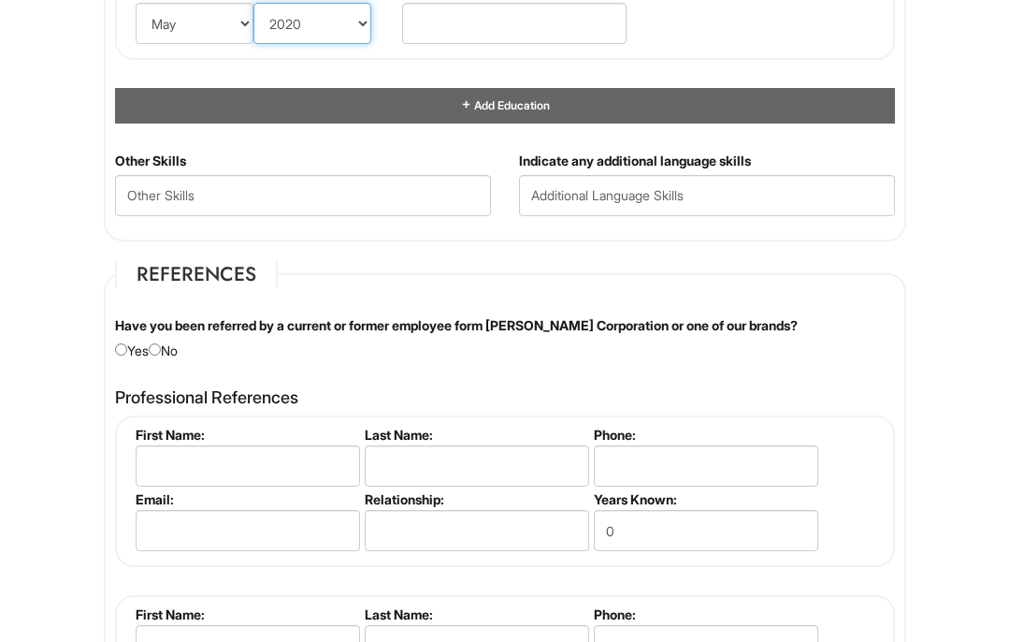
scroll to position [2317, 0]
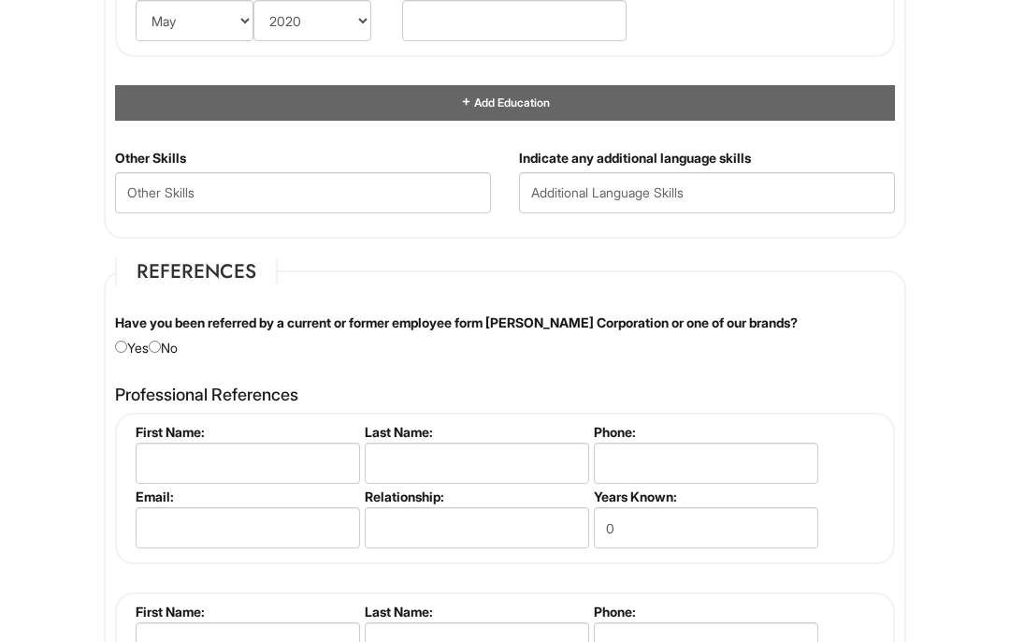
click at [152, 357] on div "Have you been referred by a current or former employee form [PERSON_NAME] Corpo…" at bounding box center [505, 335] width 808 height 44
click at [181, 354] on div "Have you been referred by a current or former employee form [PERSON_NAME] Corpo…" at bounding box center [505, 335] width 808 height 44
click at [177, 332] on label "Have you been referred by a current or former employee form [PERSON_NAME] Corpo…" at bounding box center [456, 322] width 683 height 19
click at [161, 353] on input "radio" at bounding box center [155, 347] width 12 height 12
radio input "true"
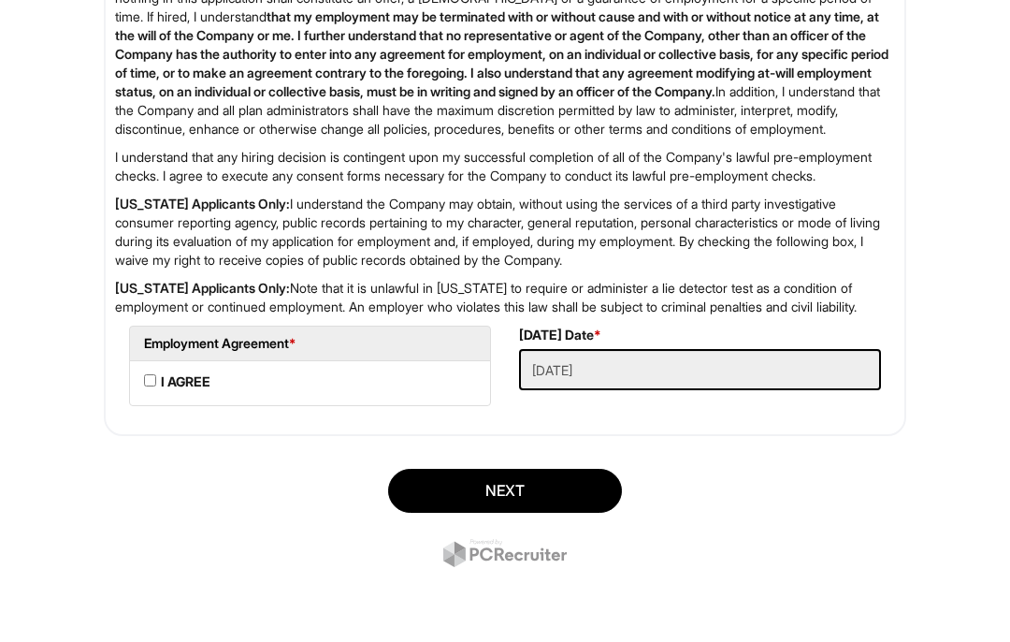
scroll to position [3375, 0]
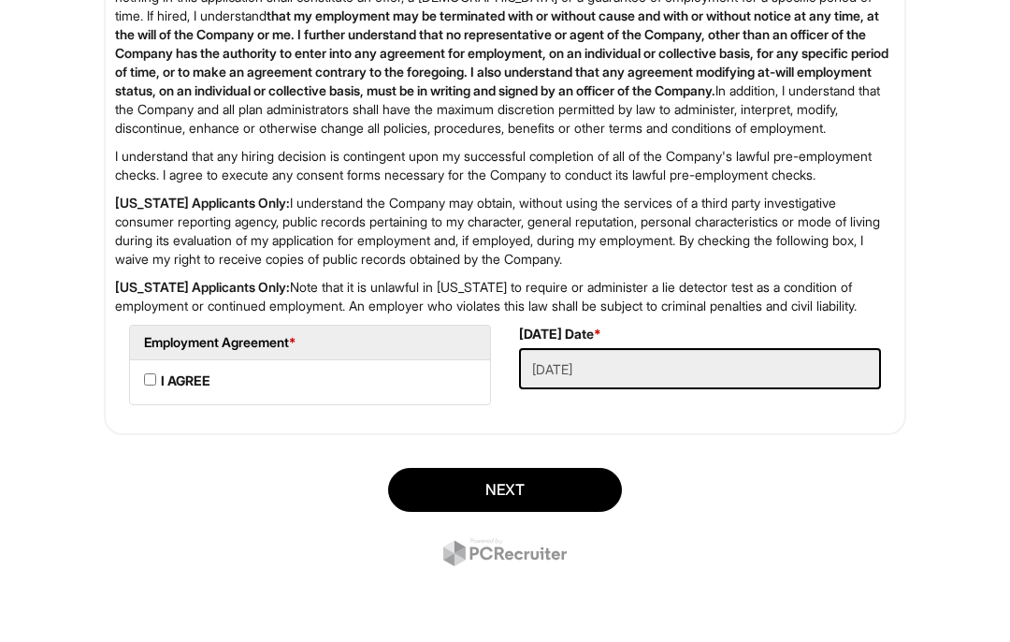
click at [159, 406] on li "I AGREE" at bounding box center [310, 383] width 362 height 46
click at [155, 386] on AGREE "I AGREE" at bounding box center [150, 380] width 12 height 12
checkbox AGREE "true"
click at [495, 513] on button "Next" at bounding box center [505, 491] width 234 height 44
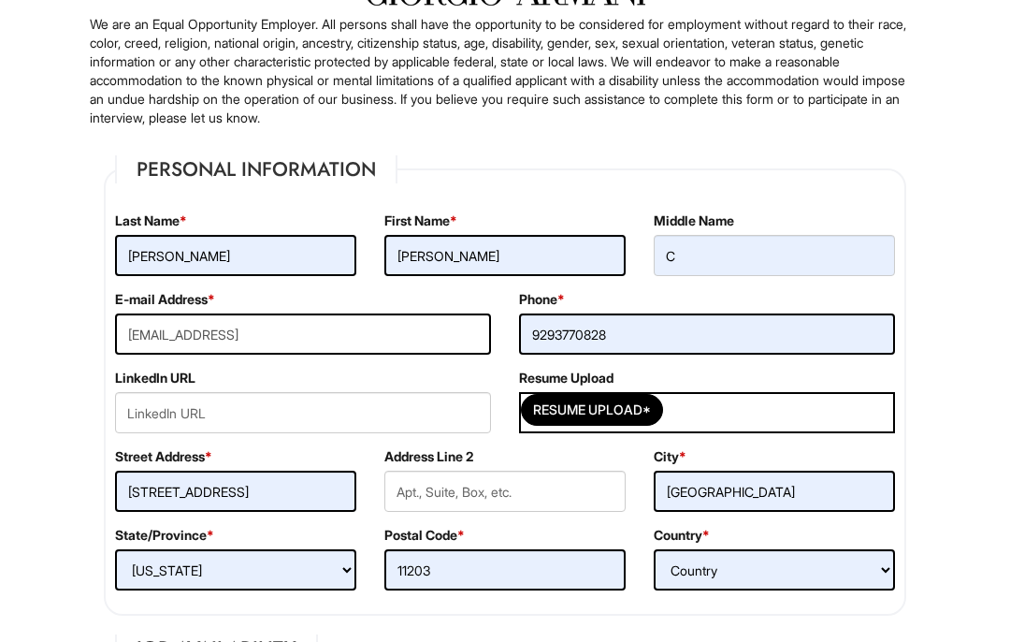
scroll to position [0, 0]
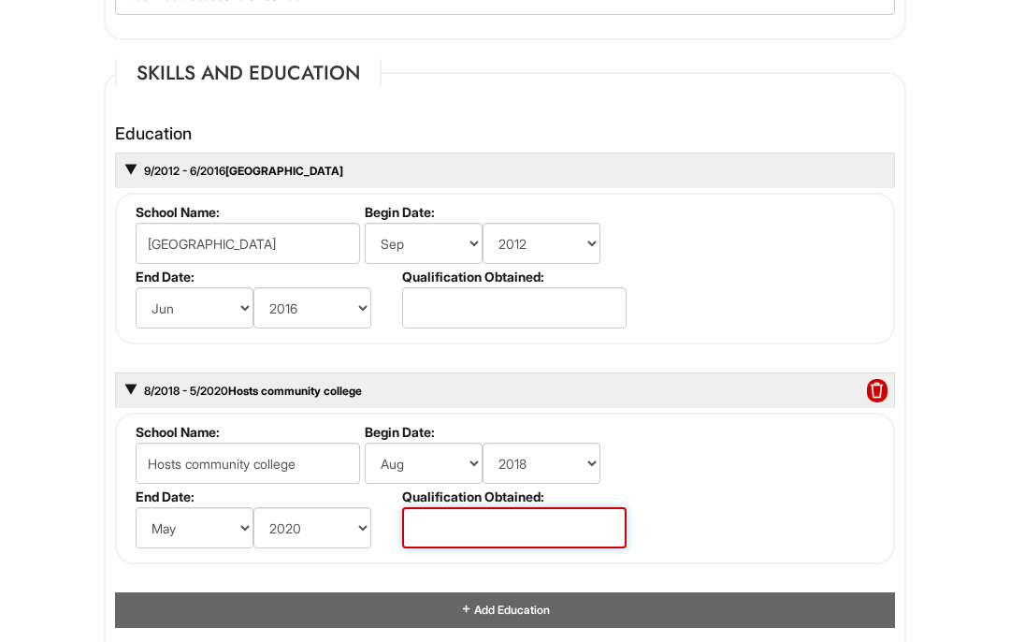
click at [465, 541] on input "text" at bounding box center [514, 528] width 225 height 41
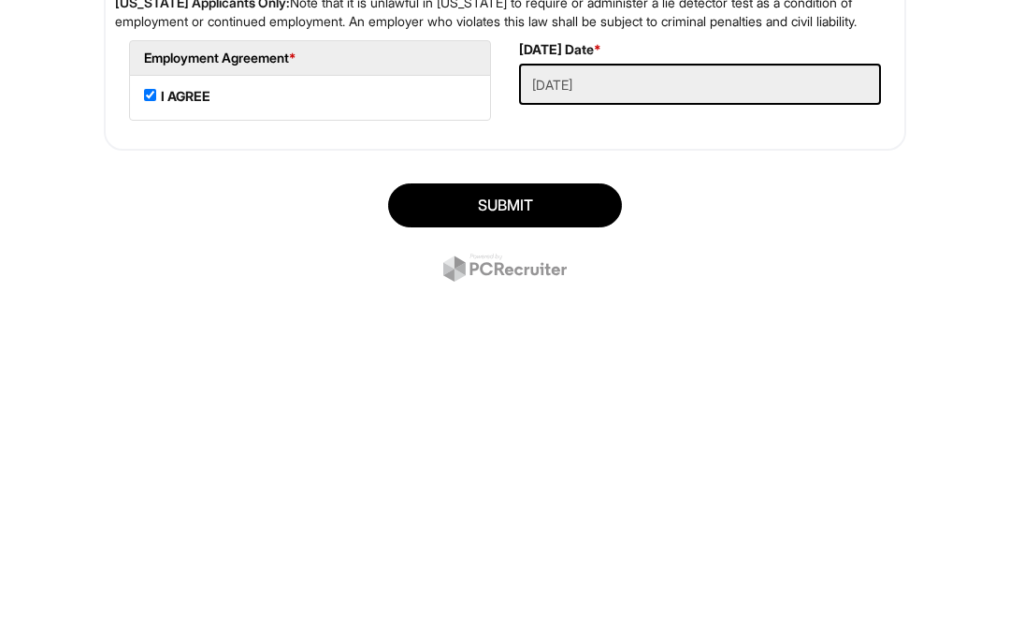
type input "Associate degree"
click at [551, 469] on button "SUBMIT" at bounding box center [505, 491] width 234 height 44
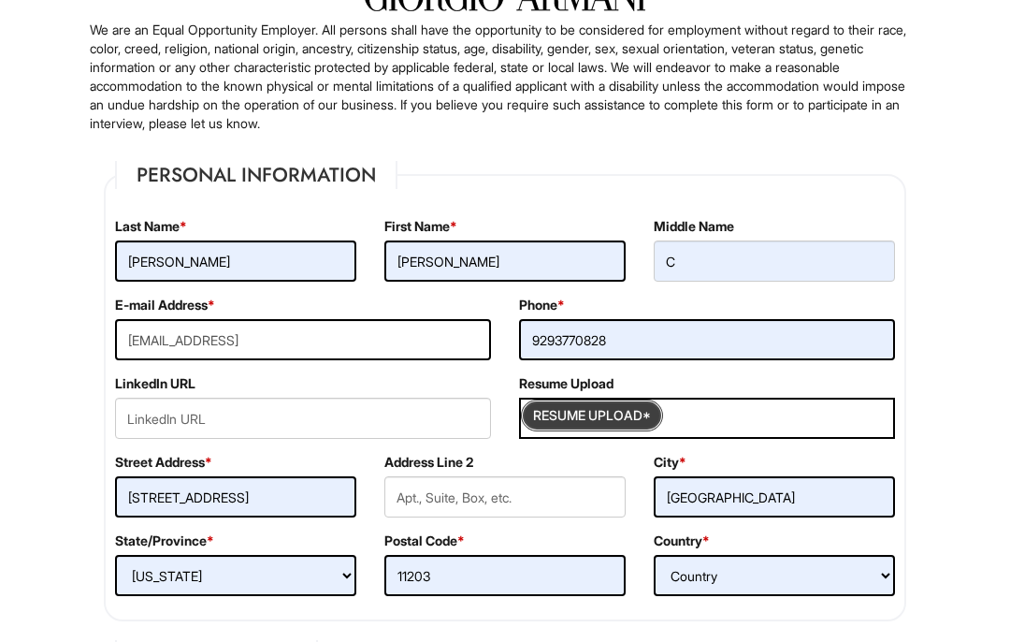
click at [614, 415] on input "Resume Upload*" at bounding box center [592, 416] width 140 height 30
type input "C:\fakepath\Copy of [PERSON_NAME] New Resume .pdf"
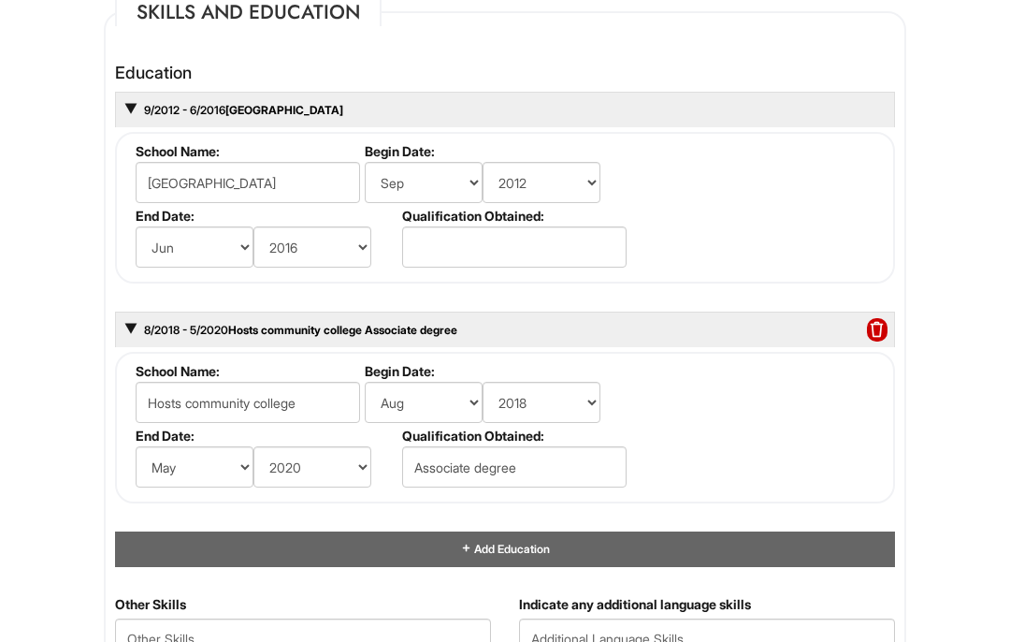
scroll to position [1909, 0]
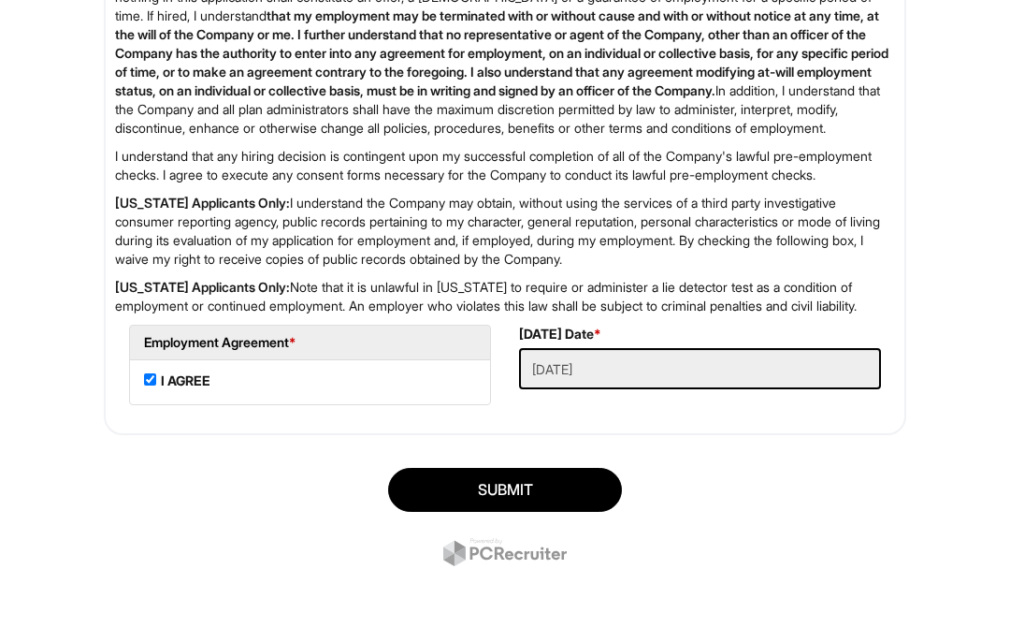
click at [545, 495] on button "SUBMIT" at bounding box center [505, 491] width 234 height 44
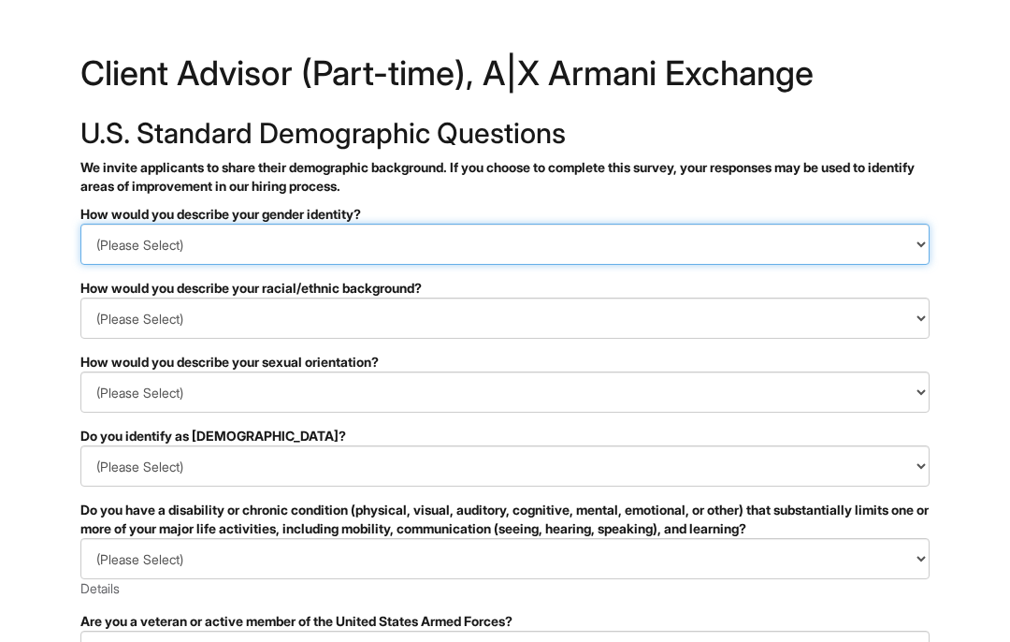
click at [664, 239] on select "(Please Select) Man Woman Non-binary I prefer to self-describe I don't wish to …" at bounding box center [504, 244] width 849 height 41
select select "I don't wish to answer"
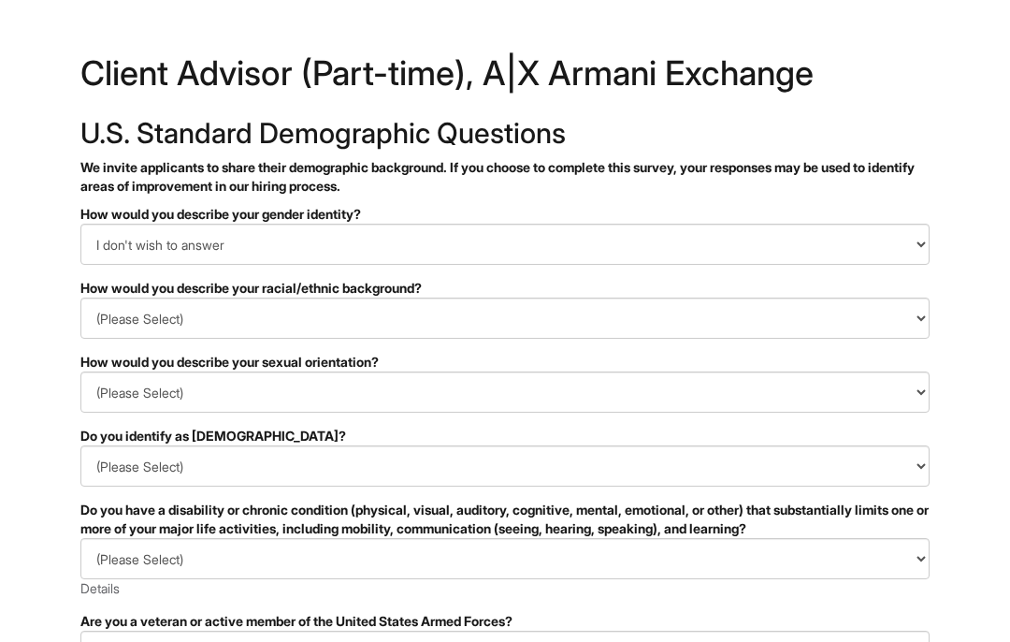
click at [634, 298] on select "(Please Select) Black or of African descent East Asian Hispanic, Latinx or of S…" at bounding box center [504, 318] width 849 height 41
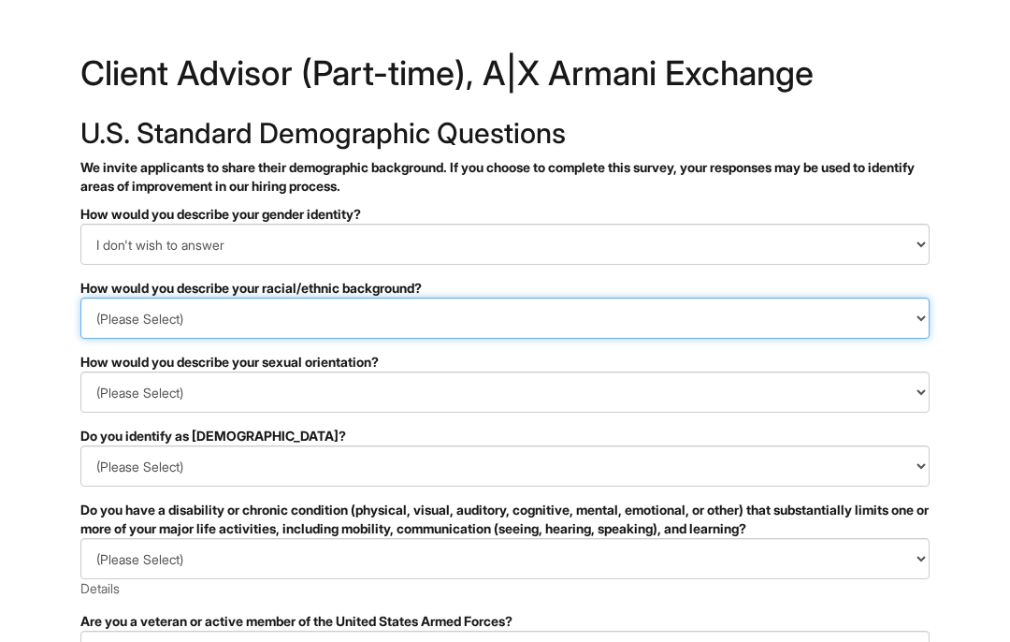
click at [862, 309] on select "(Please Select) Black or of African descent East Asian Hispanic, Latinx or of S…" at bounding box center [504, 318] width 849 height 41
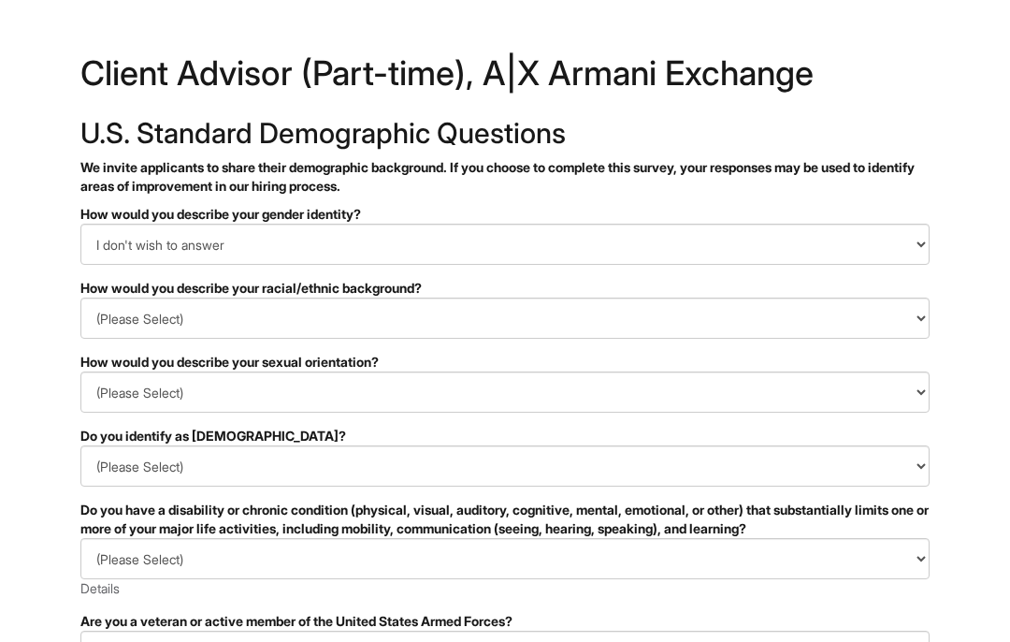
click at [655, 292] on div "How would you describe your racial/ethnic background?" at bounding box center [504, 288] width 849 height 19
click at [673, 314] on select "(Please Select) Black or of African descent East Asian Hispanic, Latinx or of S…" at bounding box center [504, 318] width 849 height 41
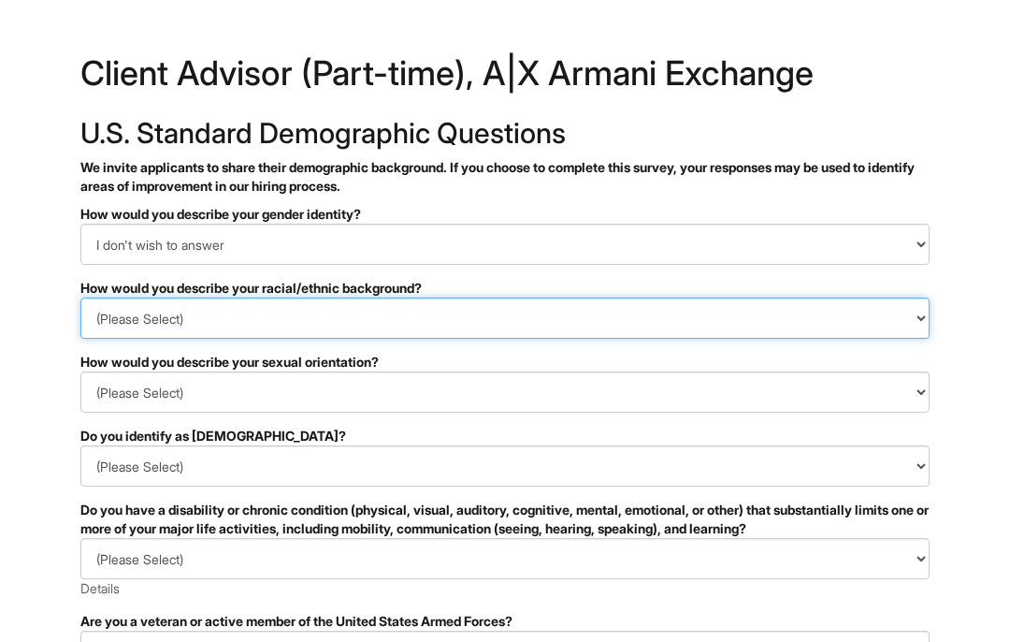
select select "I prefer to self-describe"
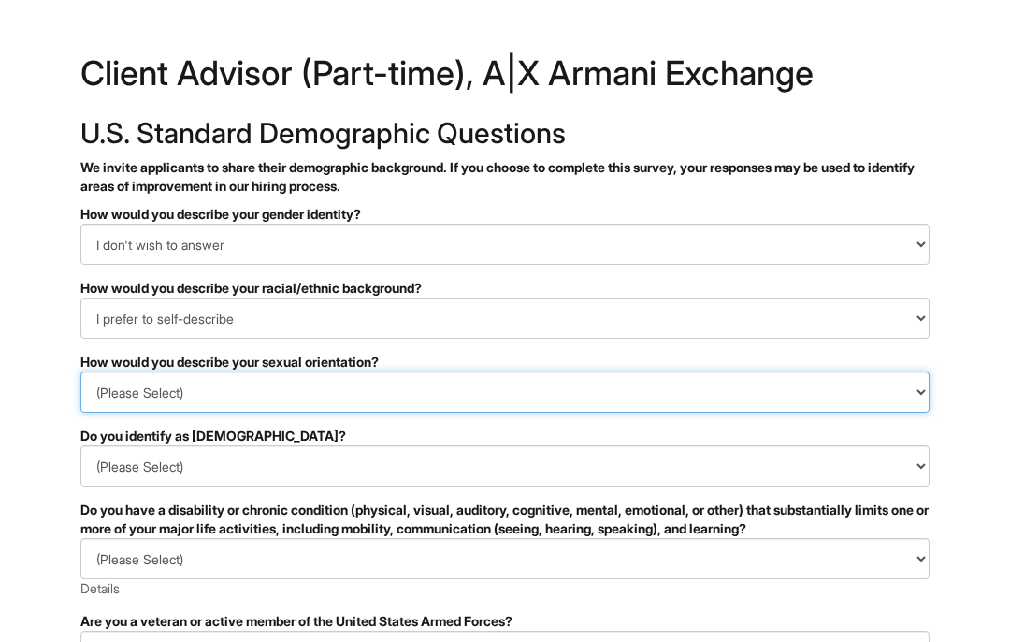
click at [501, 386] on select "(Please Select) Asexual Bisexual and/or pansexual Gay Heterosexual Lesbian Quee…" at bounding box center [504, 391] width 849 height 41
select select "I don't wish to answer"
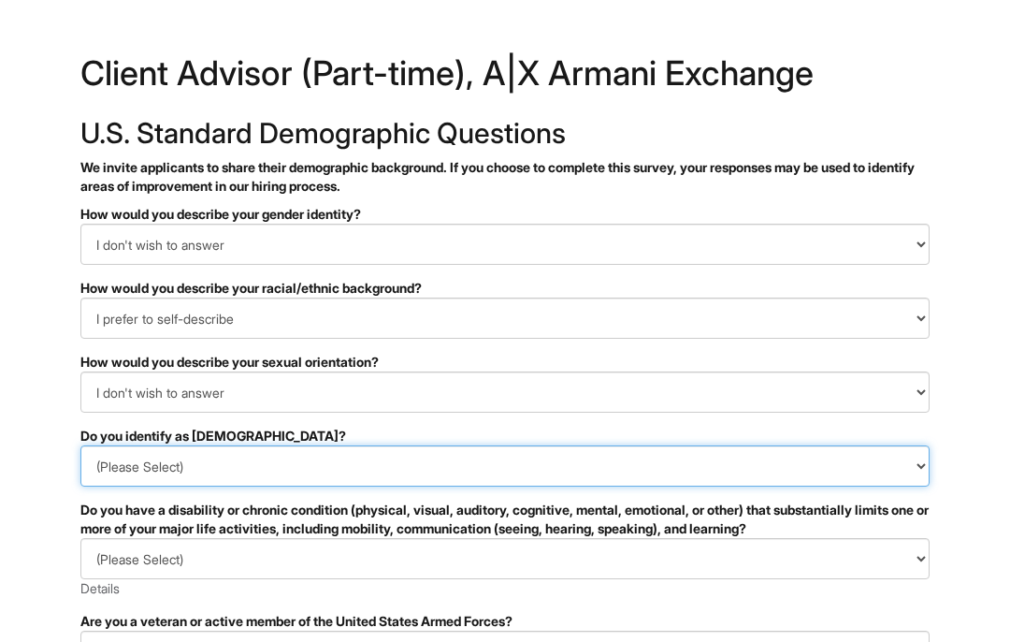
click at [545, 458] on select "(Please Select) Yes No I prefer to self-describe I don't wish to answer" at bounding box center [504, 465] width 849 height 41
select select "I don't wish to answer"
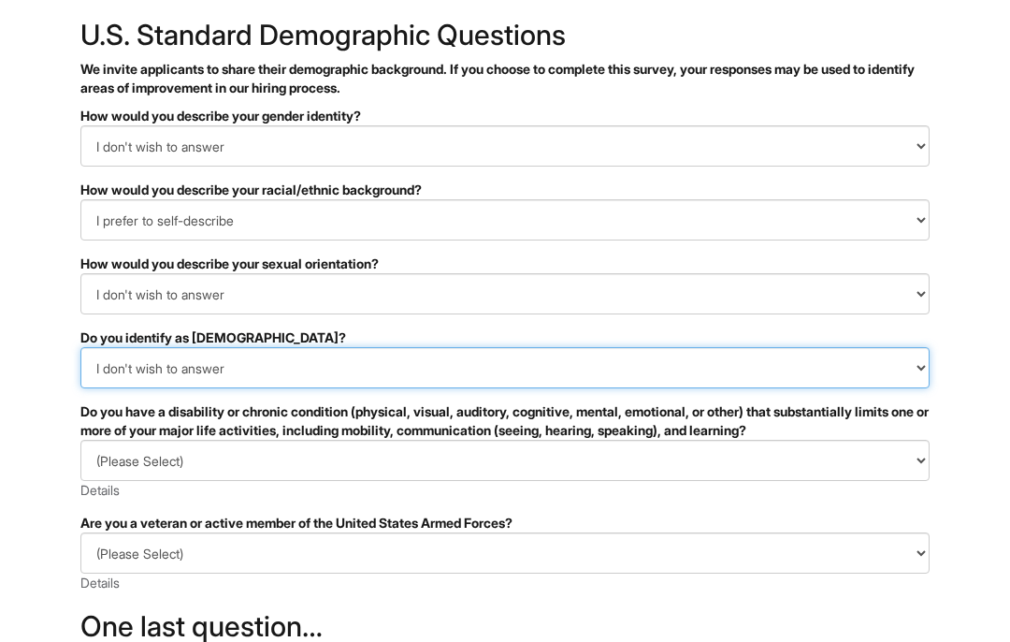
scroll to position [123, 0]
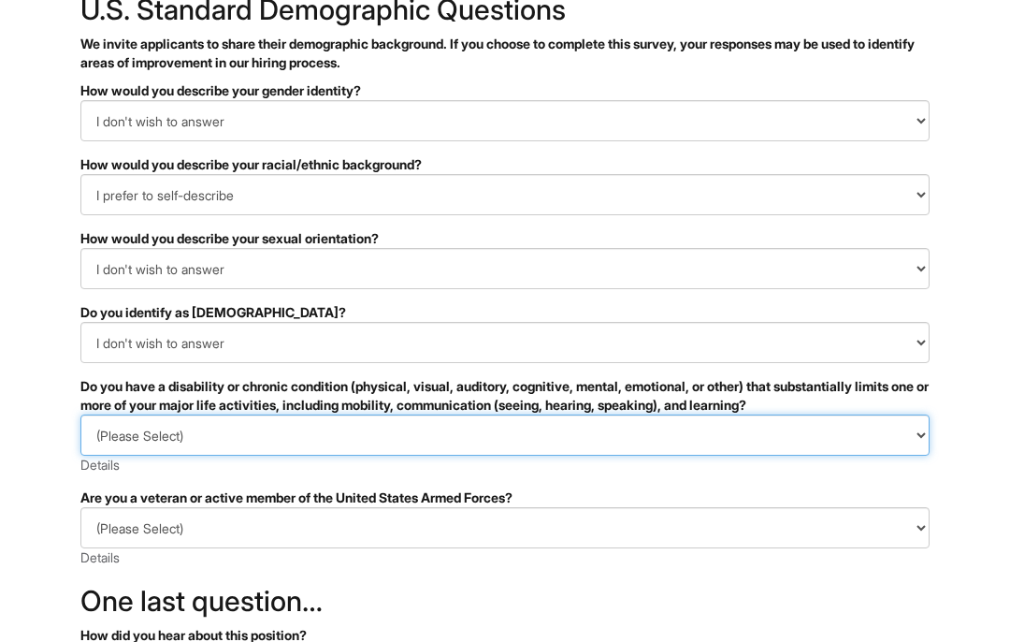
click at [588, 437] on select "(Please Select) YES, I HAVE A DISABILITY (or previously had a disability) NO, I…" at bounding box center [504, 434] width 849 height 41
select select "I DON'T WISH TO ANSWER"
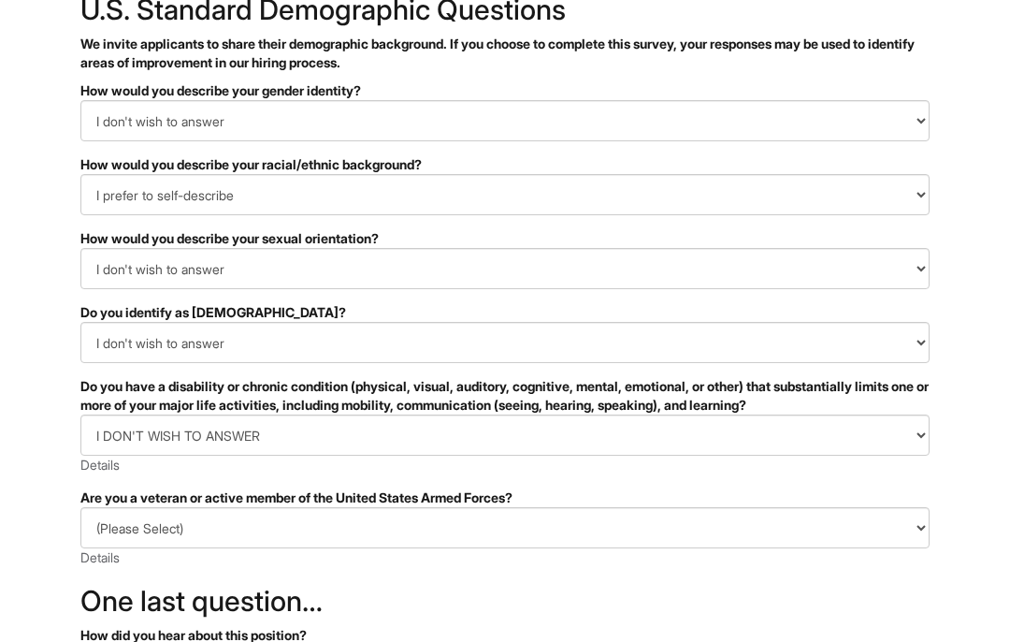
click at [518, 523] on select "(Please Select) I IDENTIFY AS ONE OR MORE OF THE CLASSIFICATIONS OF PROTECTED V…" at bounding box center [504, 527] width 849 height 41
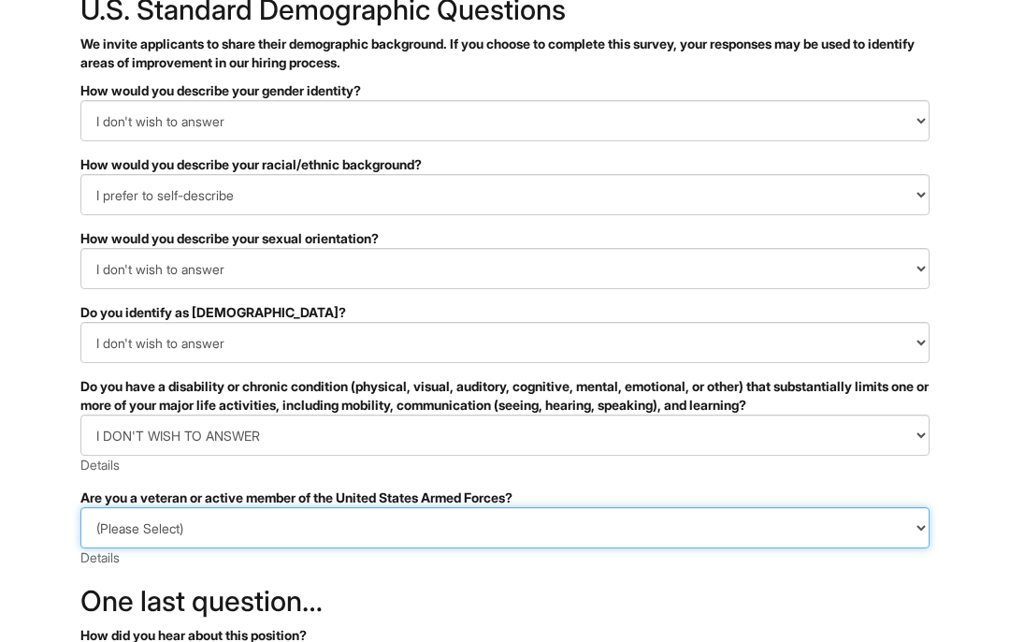
select select "I PREFER NOT TO ANSWER"
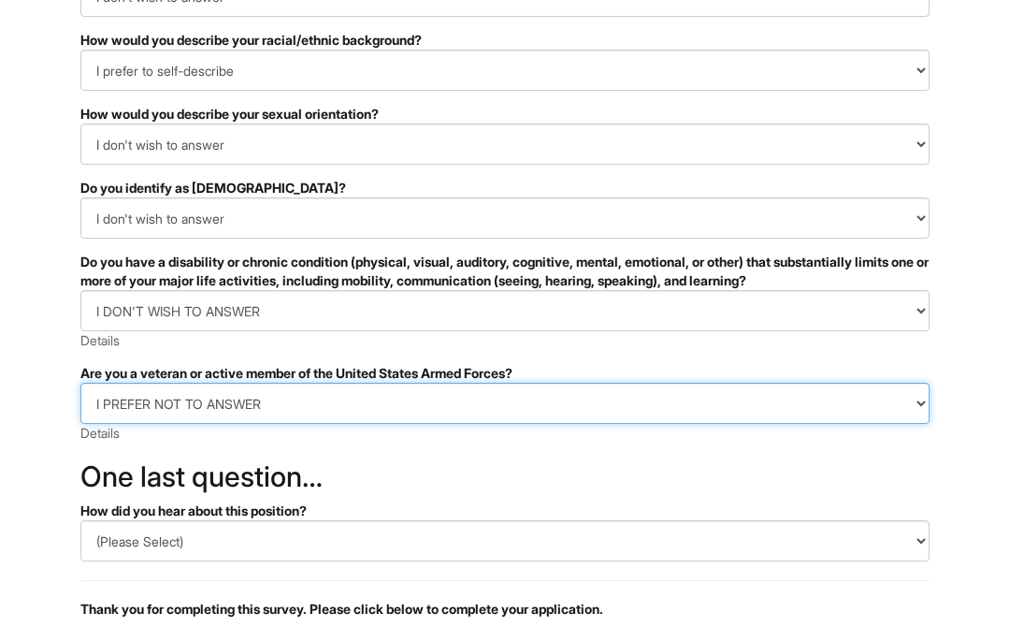
scroll to position [265, 0]
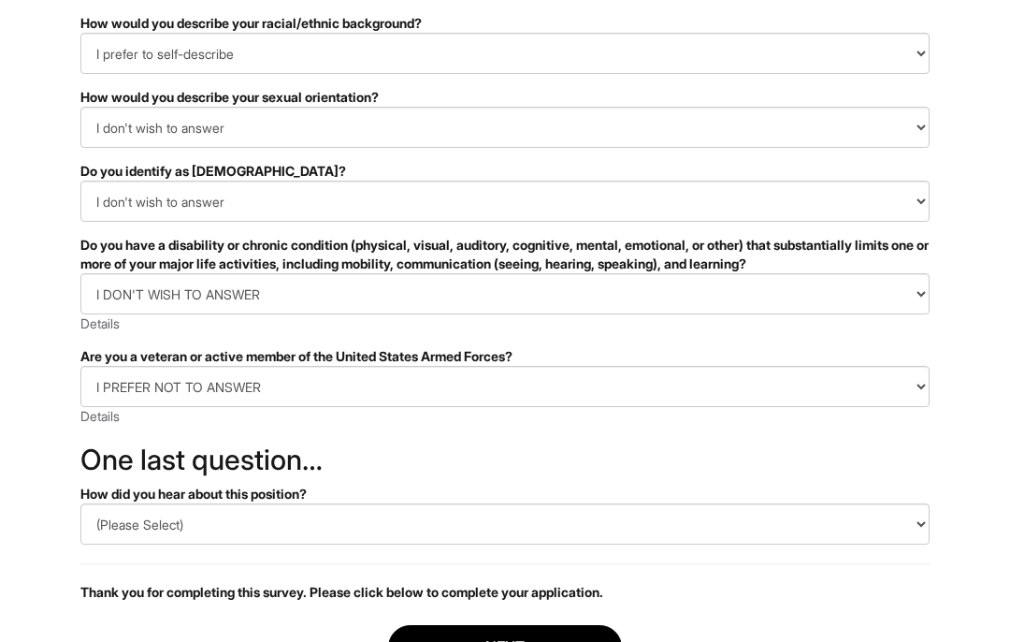
click at [504, 518] on select "(Please Select) CareerBuilder Indeed LinkedIn Monster Referral Other" at bounding box center [504, 523] width 849 height 41
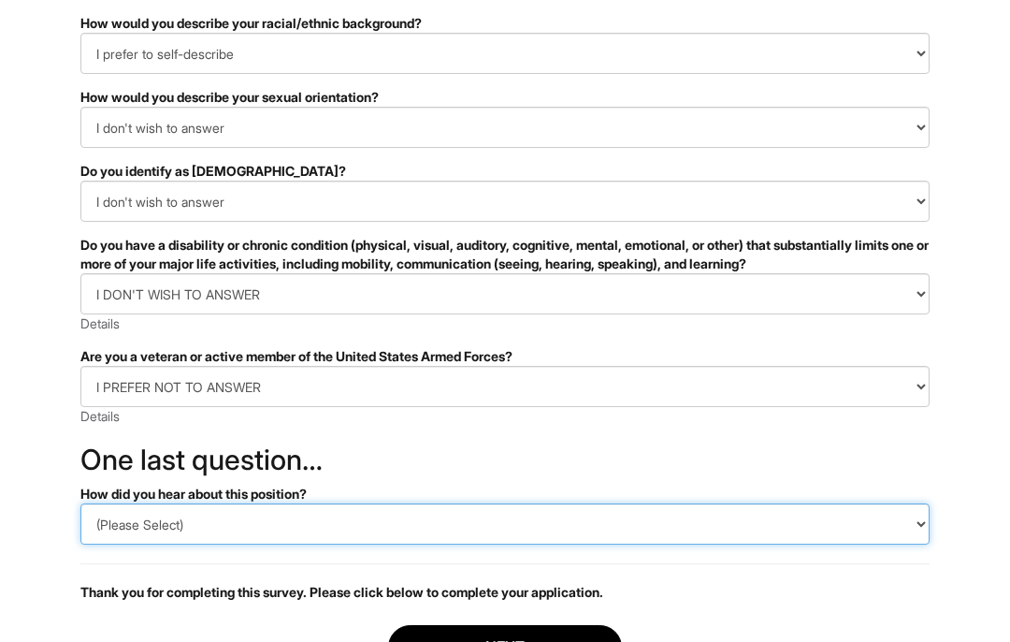
select select "Other"
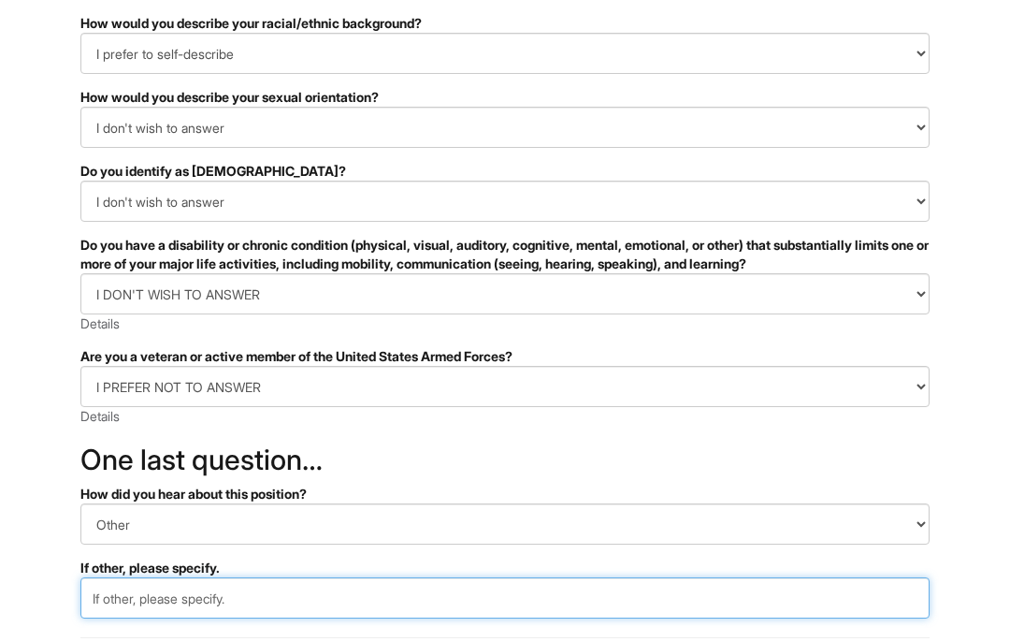
click at [466, 602] on input "text" at bounding box center [504, 597] width 849 height 41
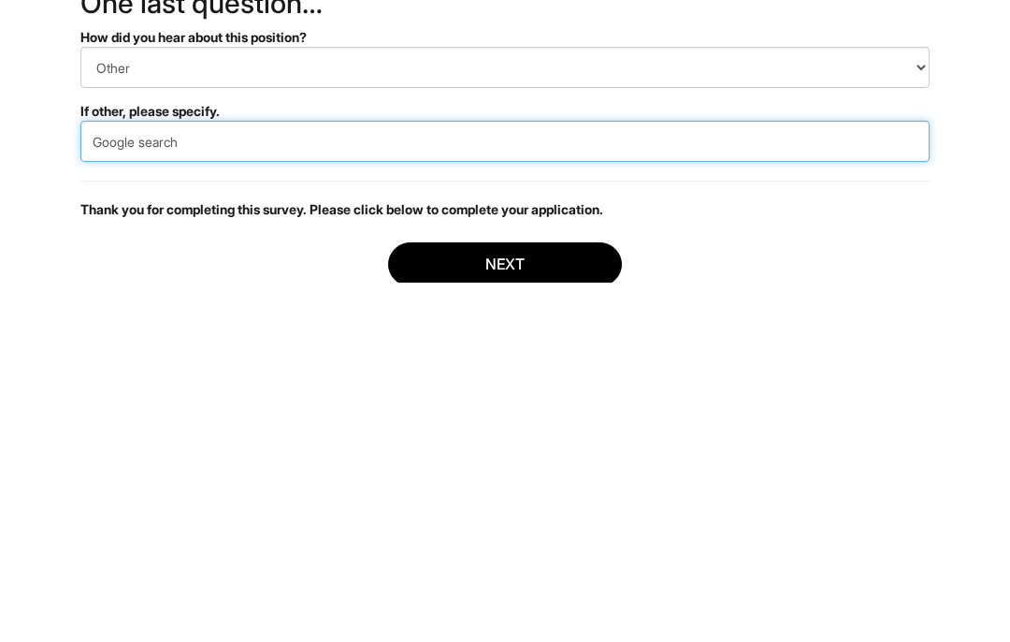
type input "Google search"
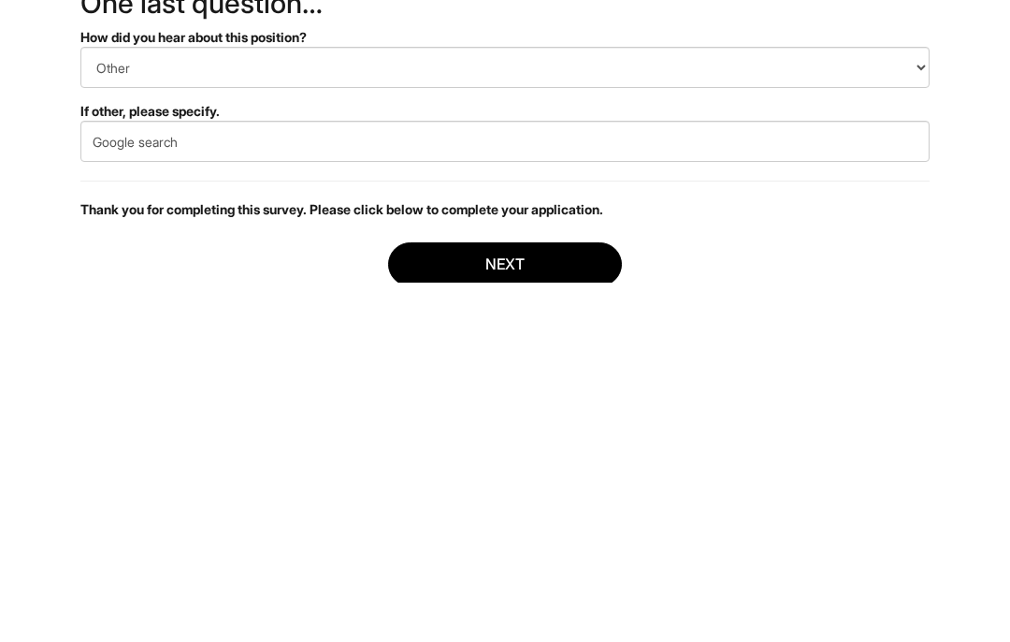
click at [567, 603] on button "Next" at bounding box center [505, 625] width 234 height 44
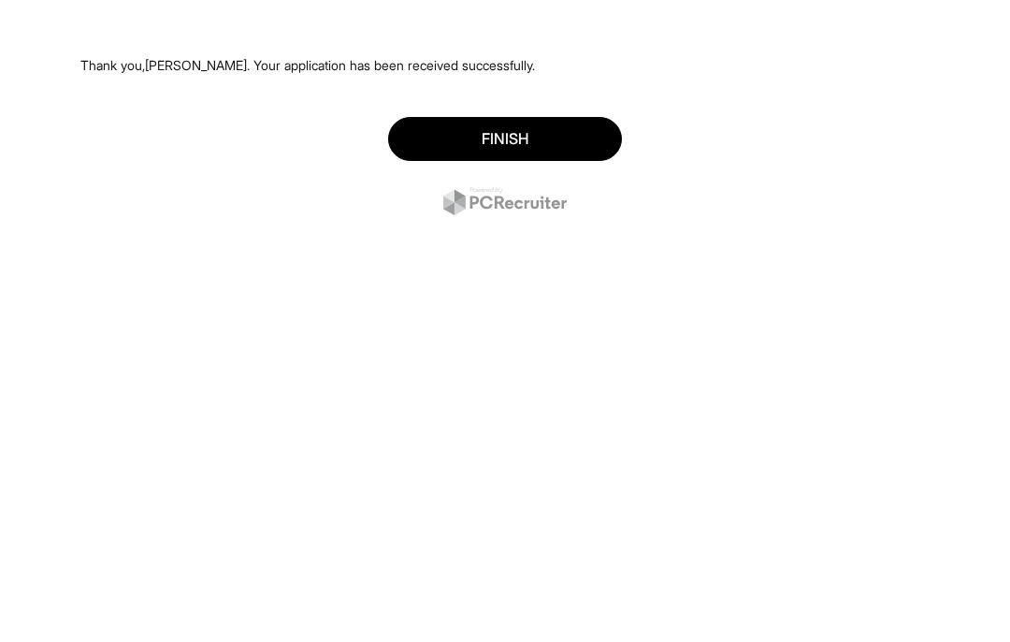
click at [525, 122] on button "Finish" at bounding box center [505, 139] width 234 height 44
